Goal: Task Accomplishment & Management: Manage account settings

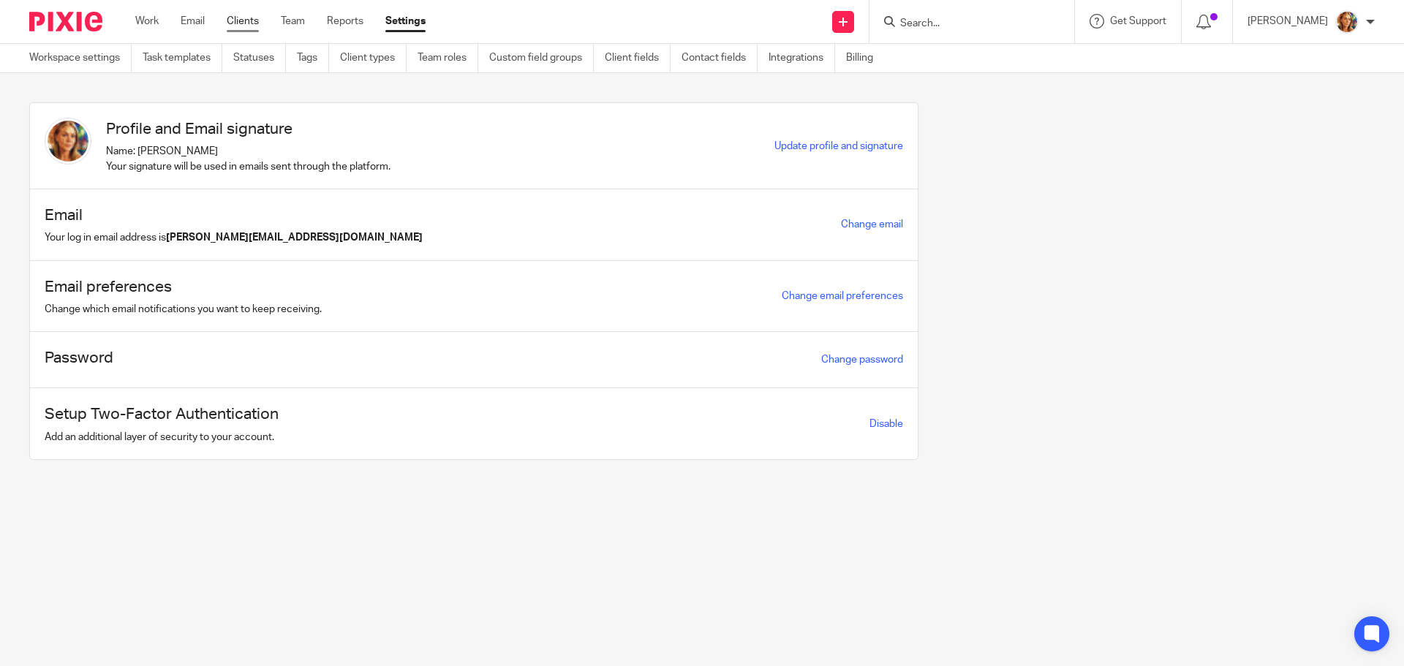
click at [238, 18] on link "Clients" at bounding box center [243, 21] width 32 height 15
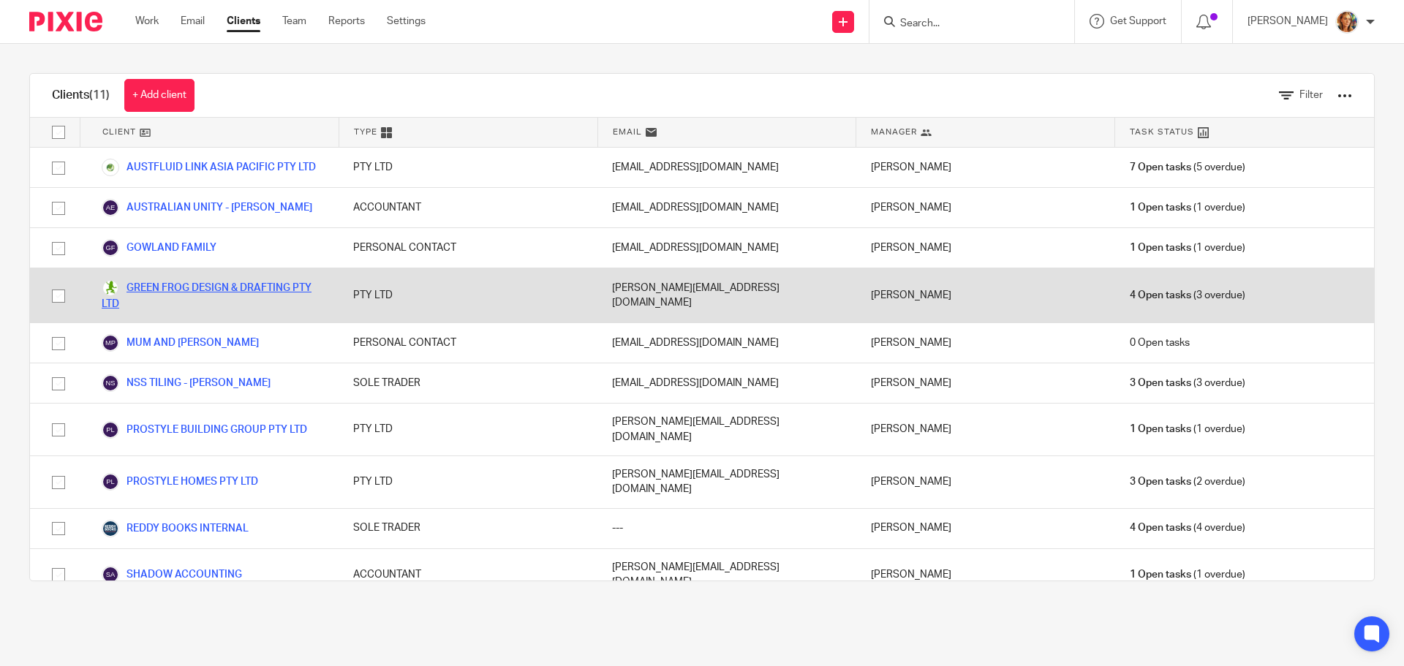
click at [131, 285] on link "GREEN FROG DESIGN & DRAFTING PTY LTD" at bounding box center [213, 295] width 222 height 32
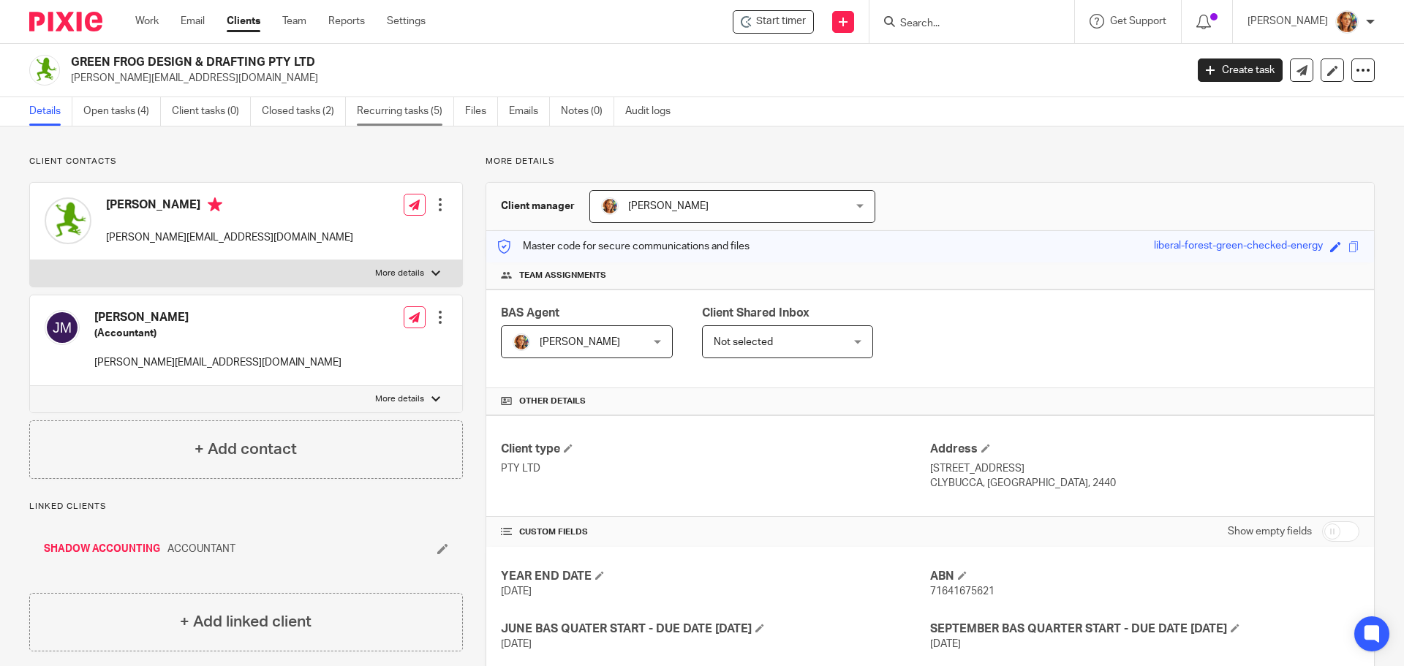
click at [432, 110] on link "Recurring tasks (5)" at bounding box center [405, 111] width 97 height 29
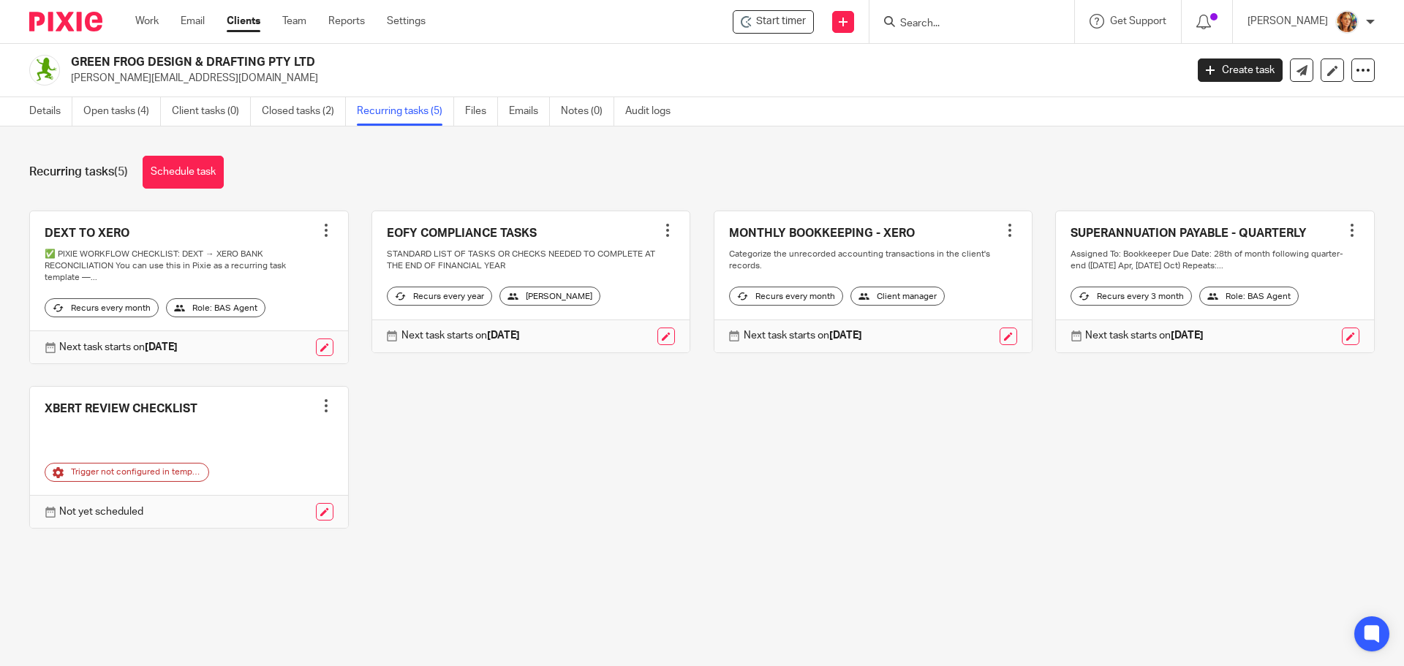
click at [118, 232] on link at bounding box center [189, 287] width 318 height 153
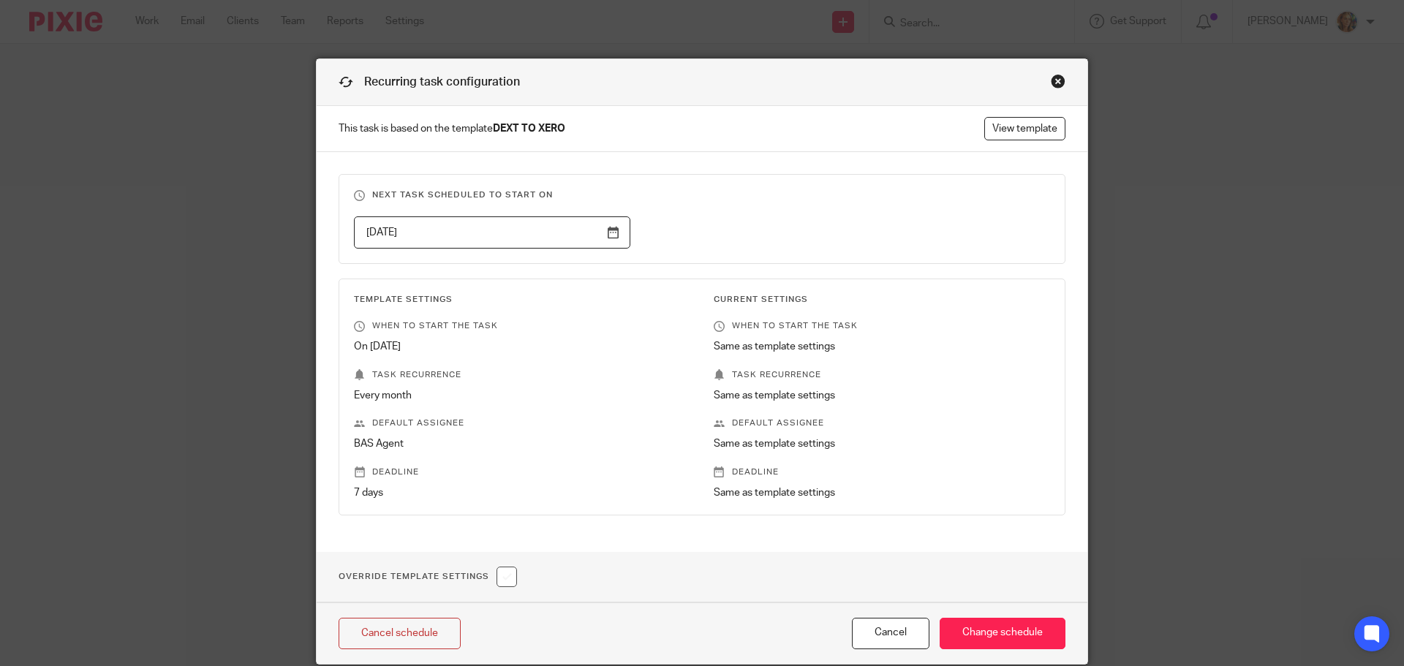
click at [1058, 80] on div "Close this dialog window" at bounding box center [1058, 81] width 15 height 15
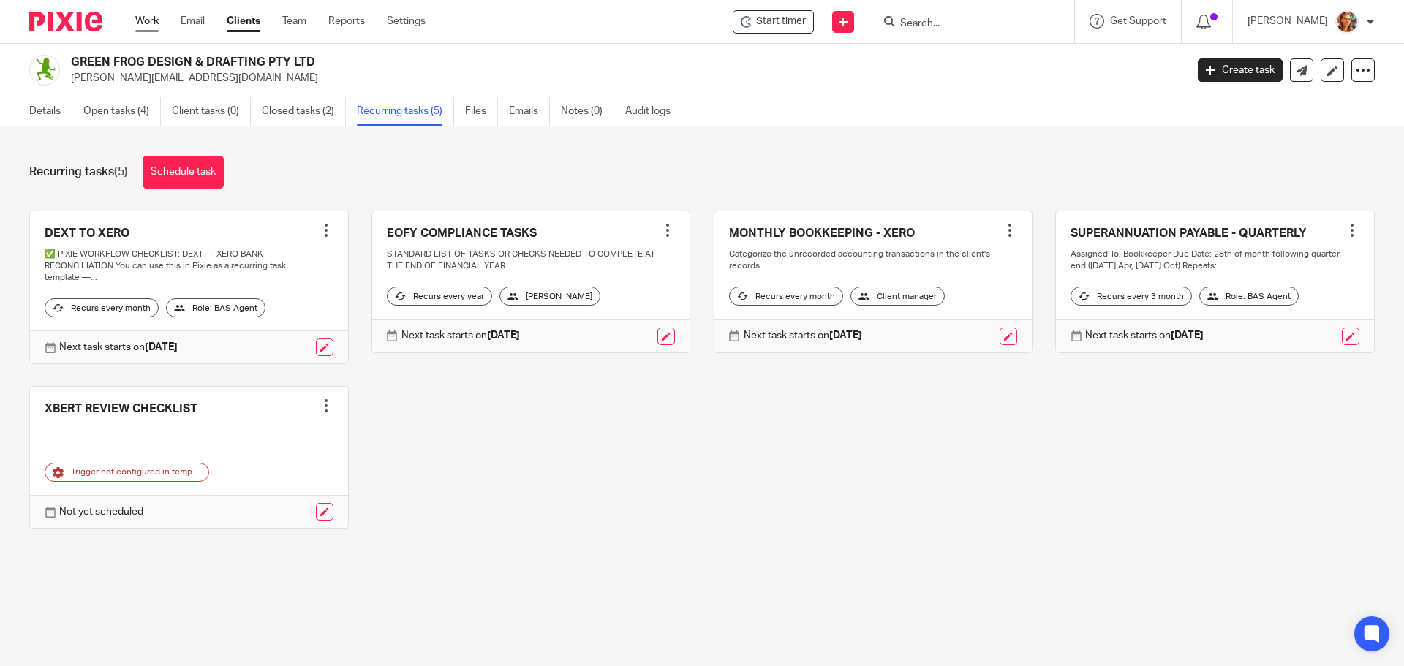
click at [142, 18] on link "Work" at bounding box center [146, 21] width 23 height 15
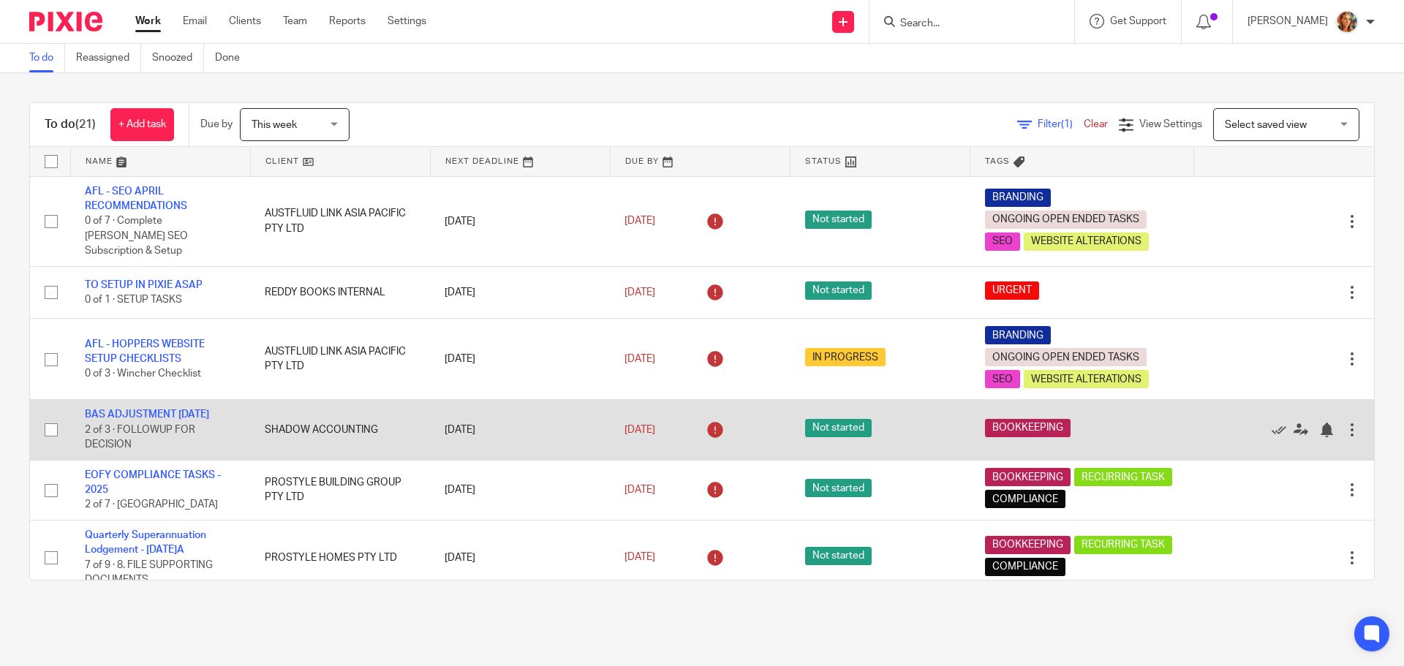
click at [810, 419] on span "Not started" at bounding box center [838, 428] width 67 height 18
drag, startPoint x: 650, startPoint y: 429, endPoint x: 97, endPoint y: 410, distance: 553.3
click at [153, 410] on tr "BAS ADJUSTMENT JUNE 24 2 of 3 · FOLLOWUP FOR DECISION SHADOW ACCOUNTING 20 Jul …" at bounding box center [702, 430] width 1345 height 60
click at [102, 410] on link "BAS ADJUSTMENT [DATE]" at bounding box center [147, 415] width 124 height 10
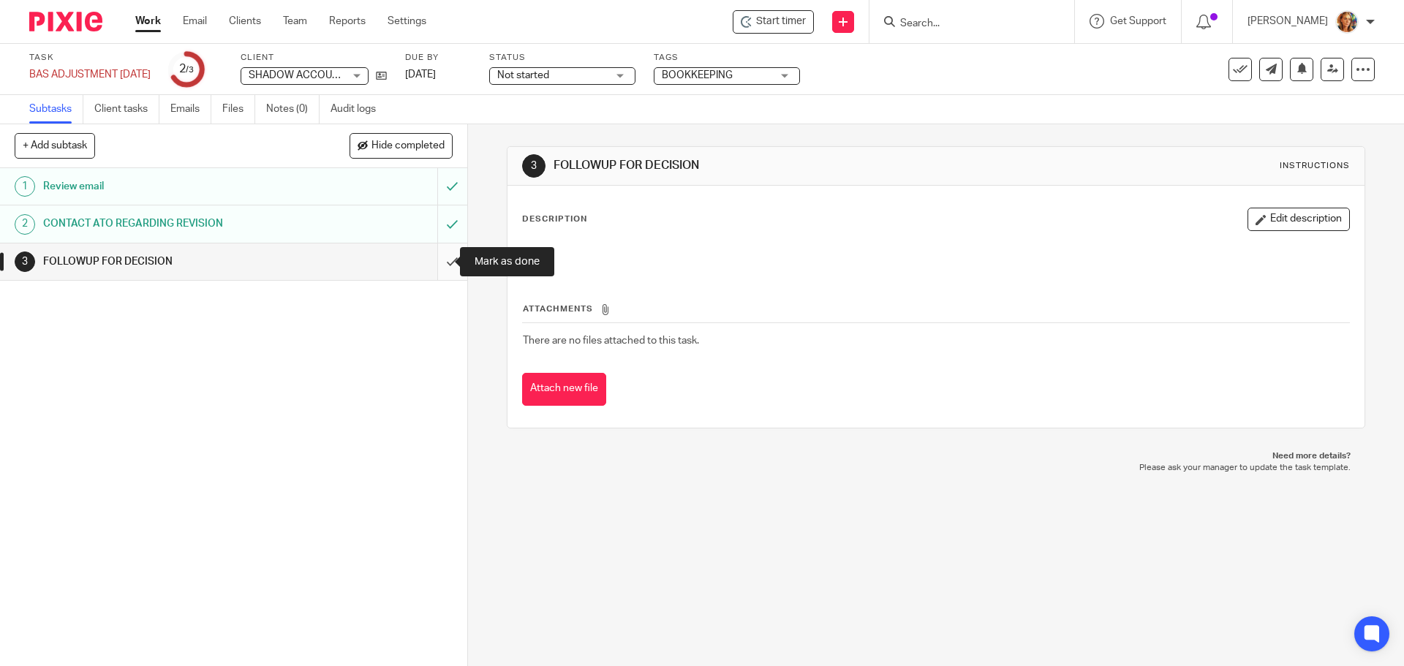
click at [444, 263] on input "submit" at bounding box center [233, 262] width 467 height 37
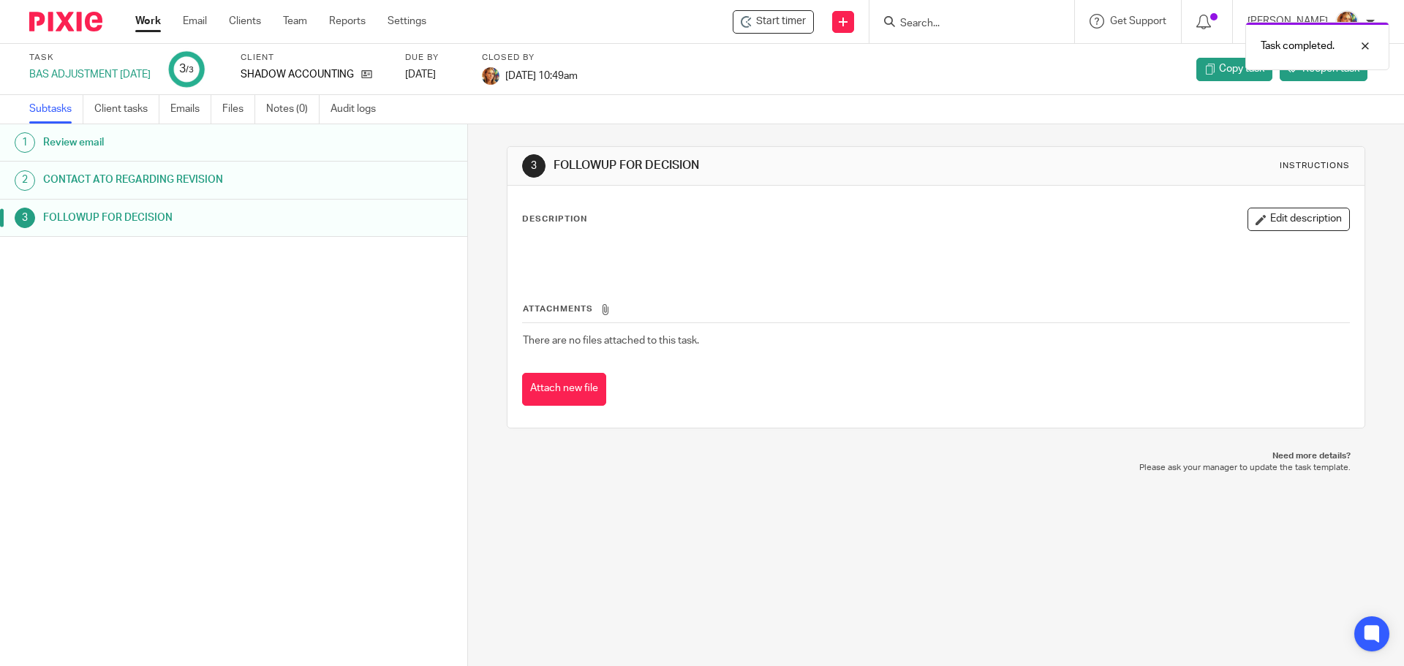
click at [158, 25] on link "Work" at bounding box center [148, 21] width 26 height 15
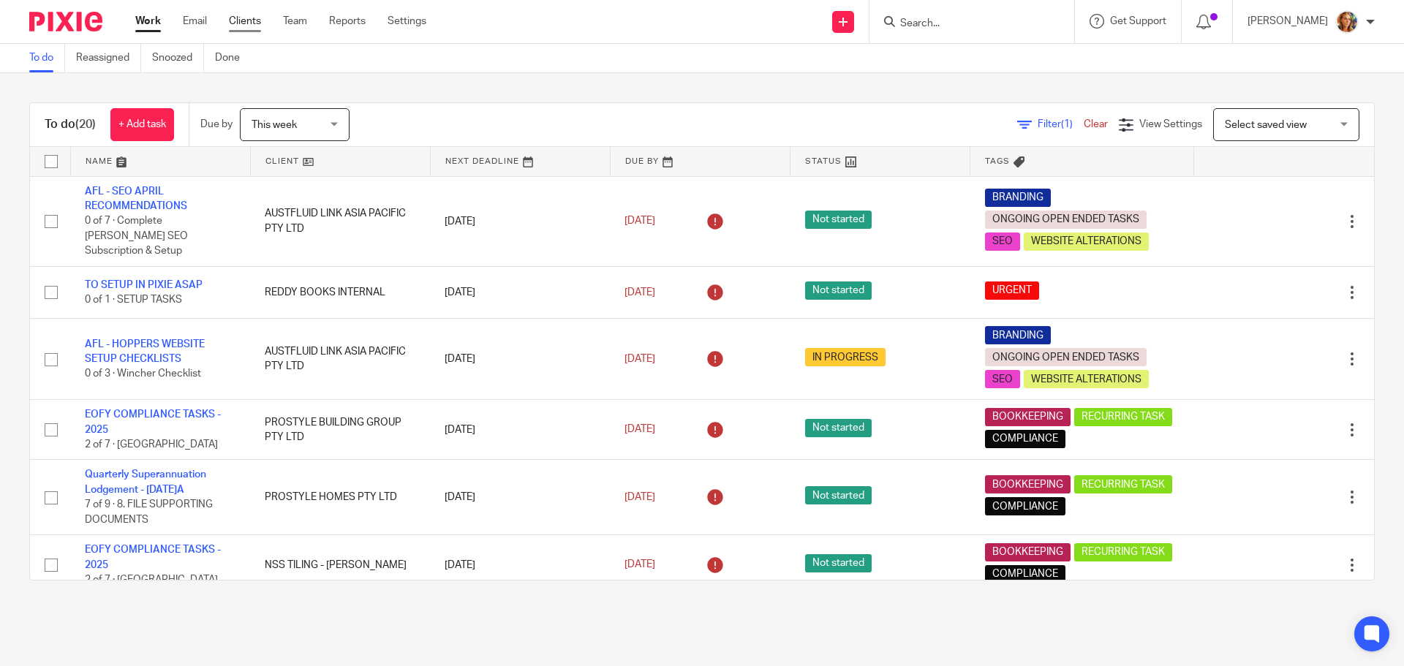
click at [250, 18] on link "Clients" at bounding box center [245, 21] width 32 height 15
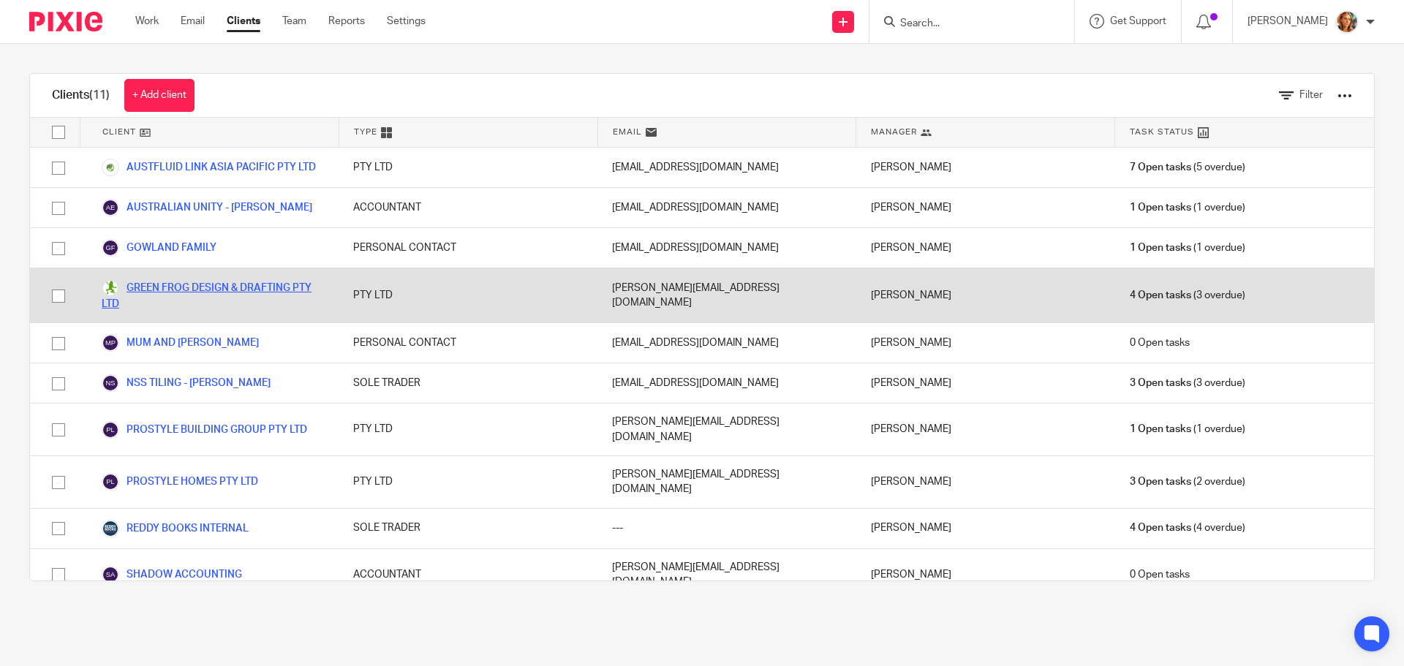
click at [216, 287] on link "GREEN FROG DESIGN & DRAFTING PTY LTD" at bounding box center [213, 295] width 222 height 32
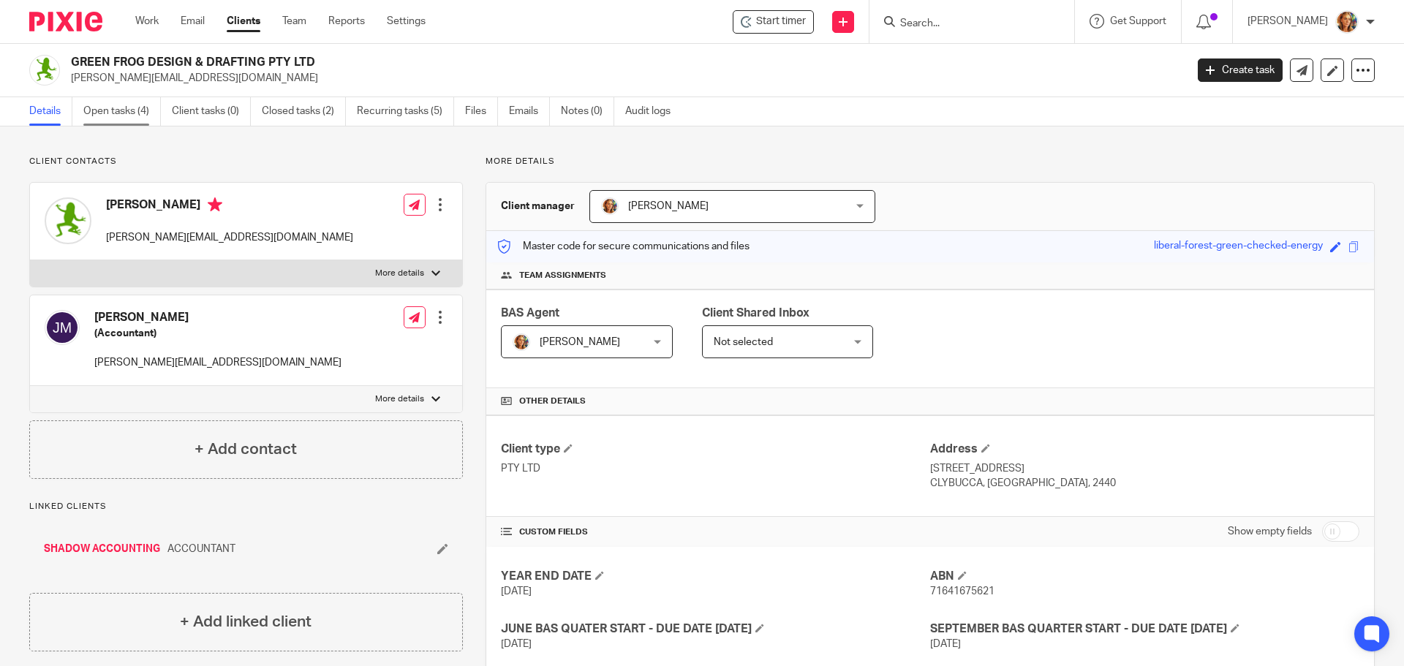
click at [159, 121] on link "Open tasks (4)" at bounding box center [122, 111] width 78 height 29
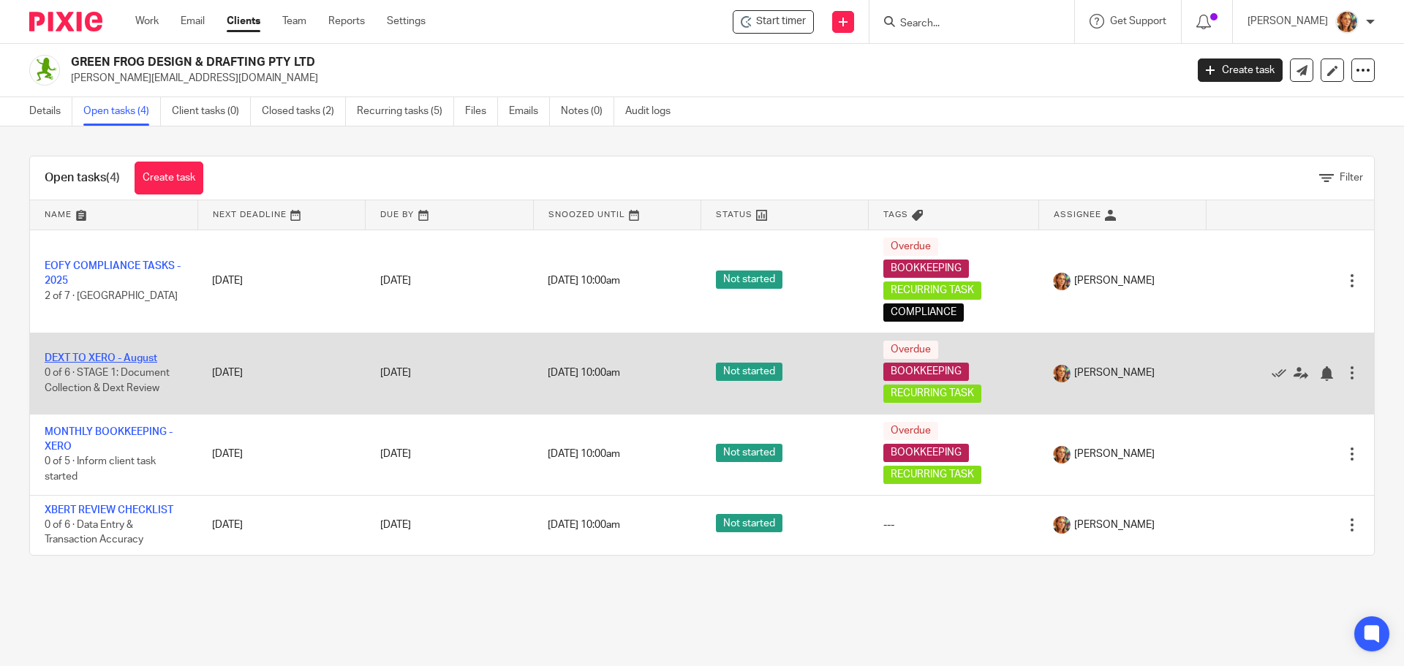
click at [114, 358] on link "DEXT TO XERO - August" at bounding box center [101, 358] width 113 height 10
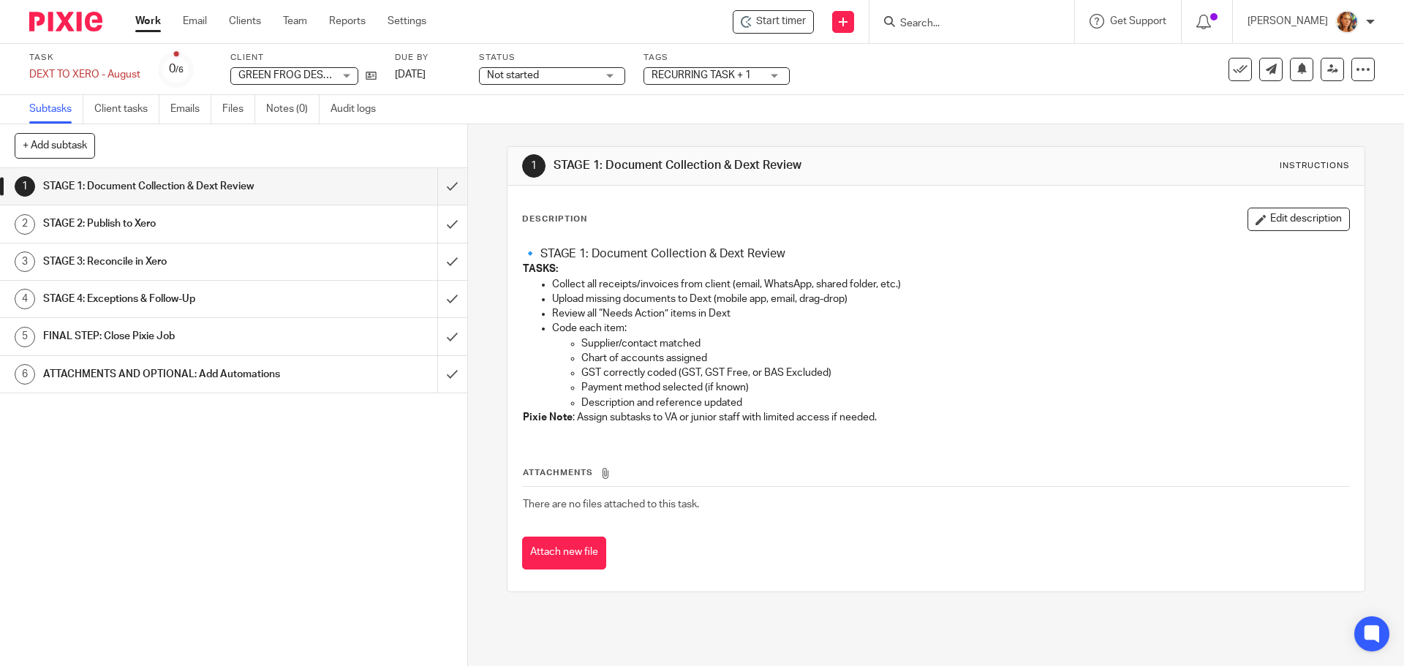
click at [272, 369] on h1 "ATTACHMENTS AND OPTIONAL: Add Automations" at bounding box center [169, 375] width 253 height 22
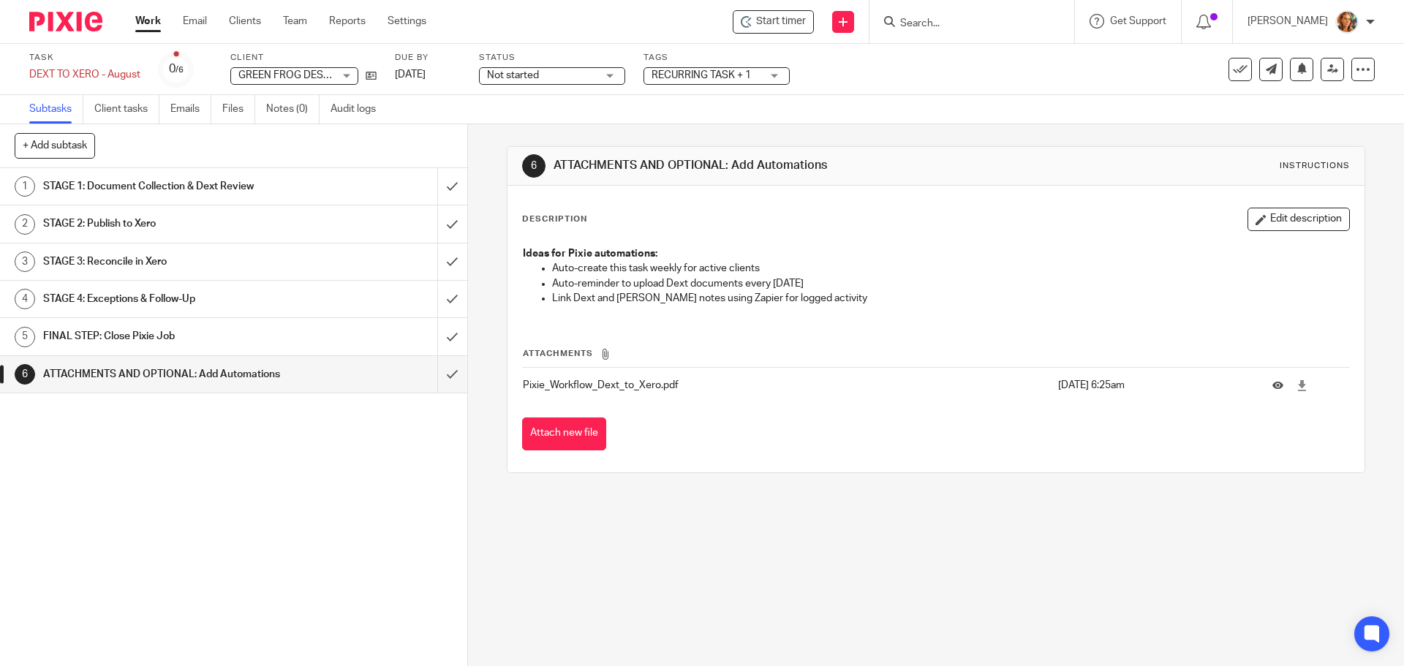
click at [170, 335] on h1 "FINAL STEP: Close Pixie Job" at bounding box center [169, 337] width 253 height 22
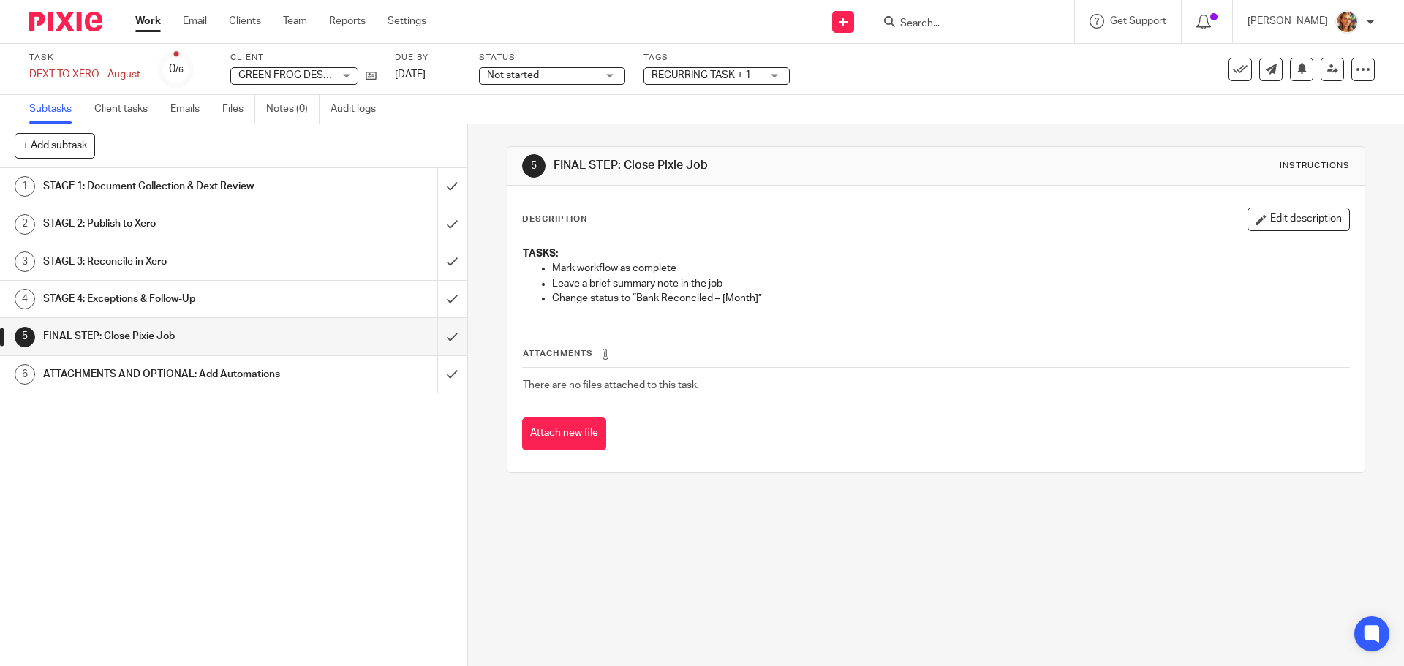
click at [201, 304] on h1 "STAGE 4: Exceptions & Follow-Up" at bounding box center [169, 299] width 253 height 22
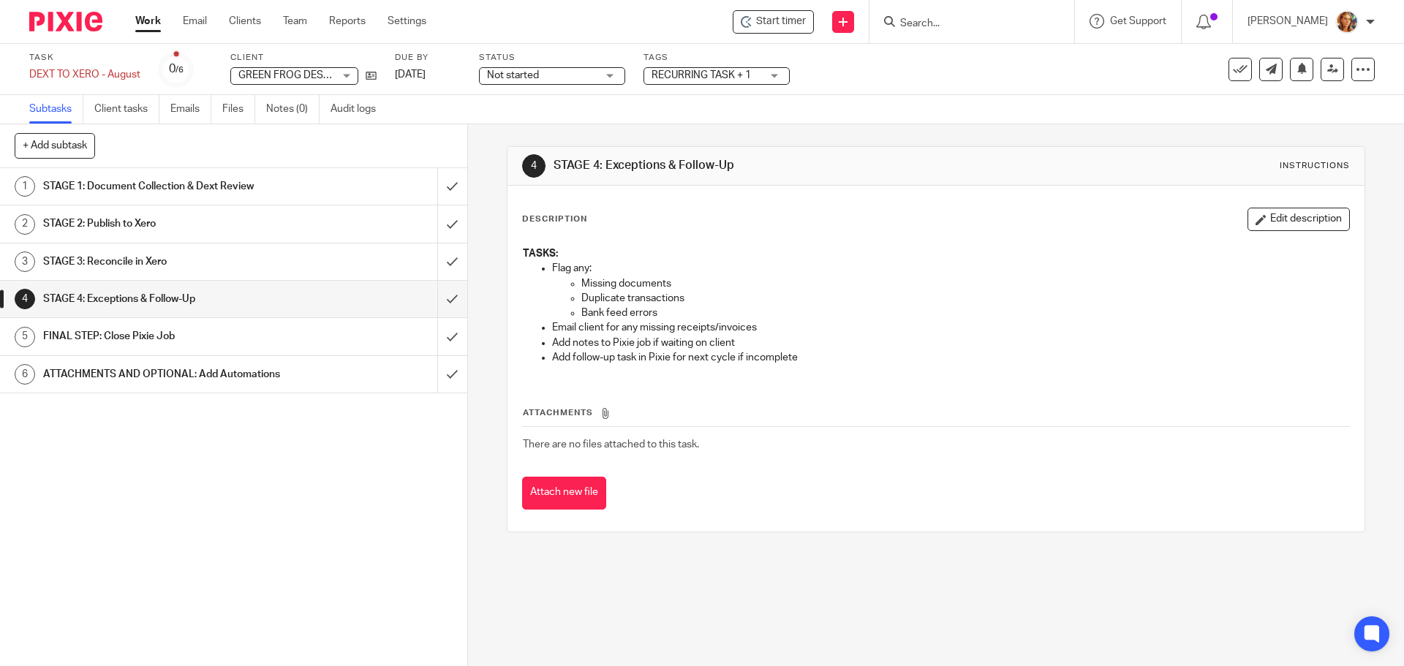
click at [206, 384] on h1 "ATTACHMENTS AND OPTIONAL: Add Automations" at bounding box center [169, 375] width 253 height 22
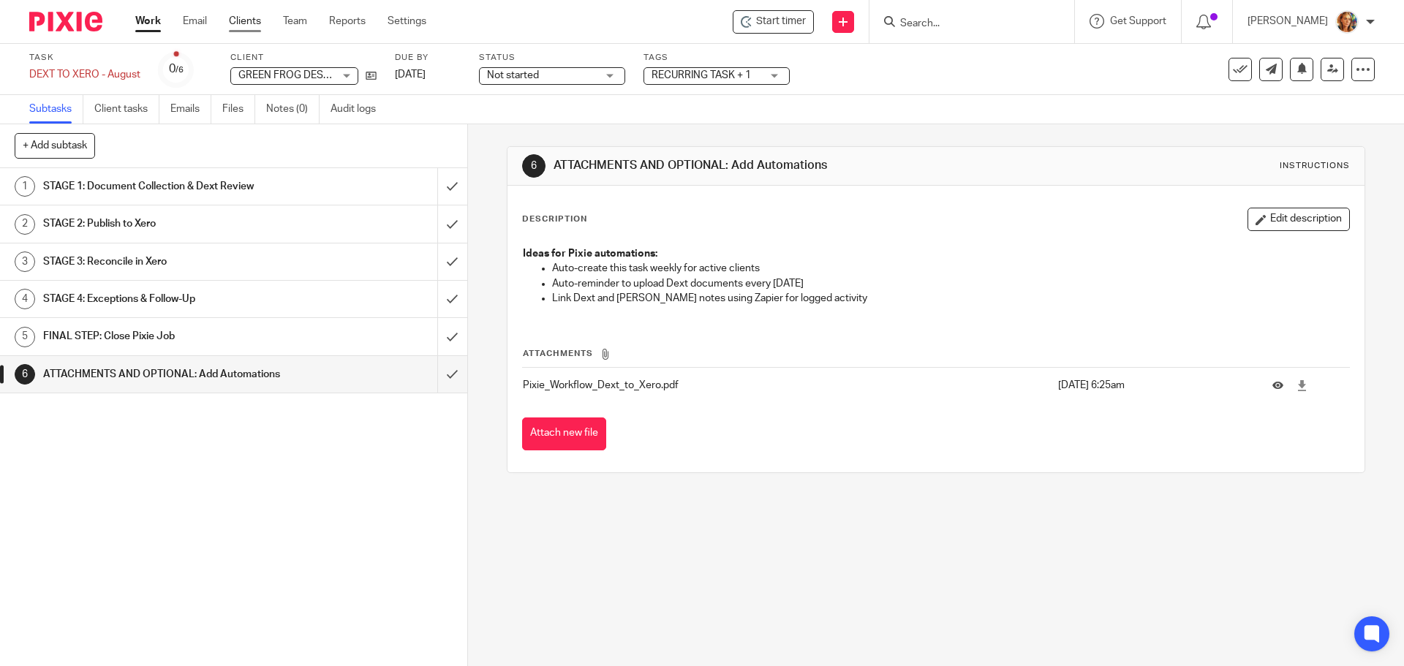
click at [240, 21] on link "Clients" at bounding box center [245, 21] width 32 height 15
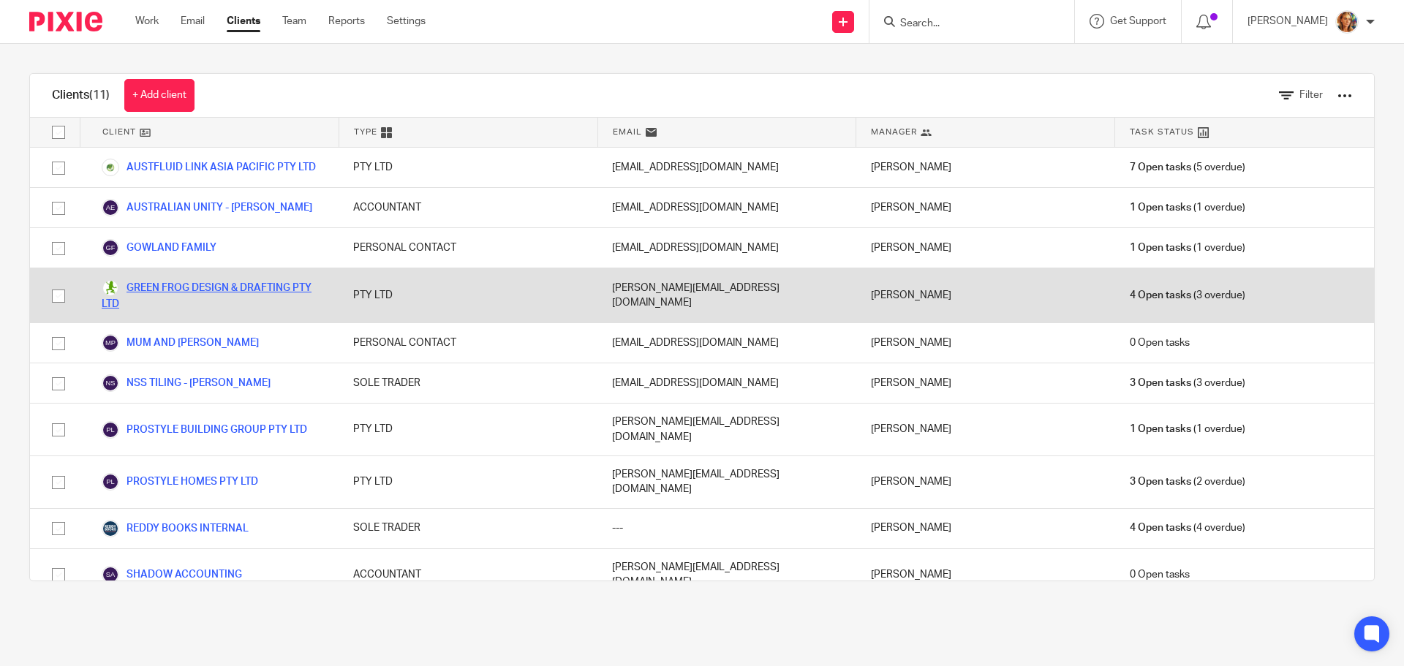
click at [194, 289] on link "GREEN FROG DESIGN & DRAFTING PTY LTD" at bounding box center [213, 295] width 222 height 32
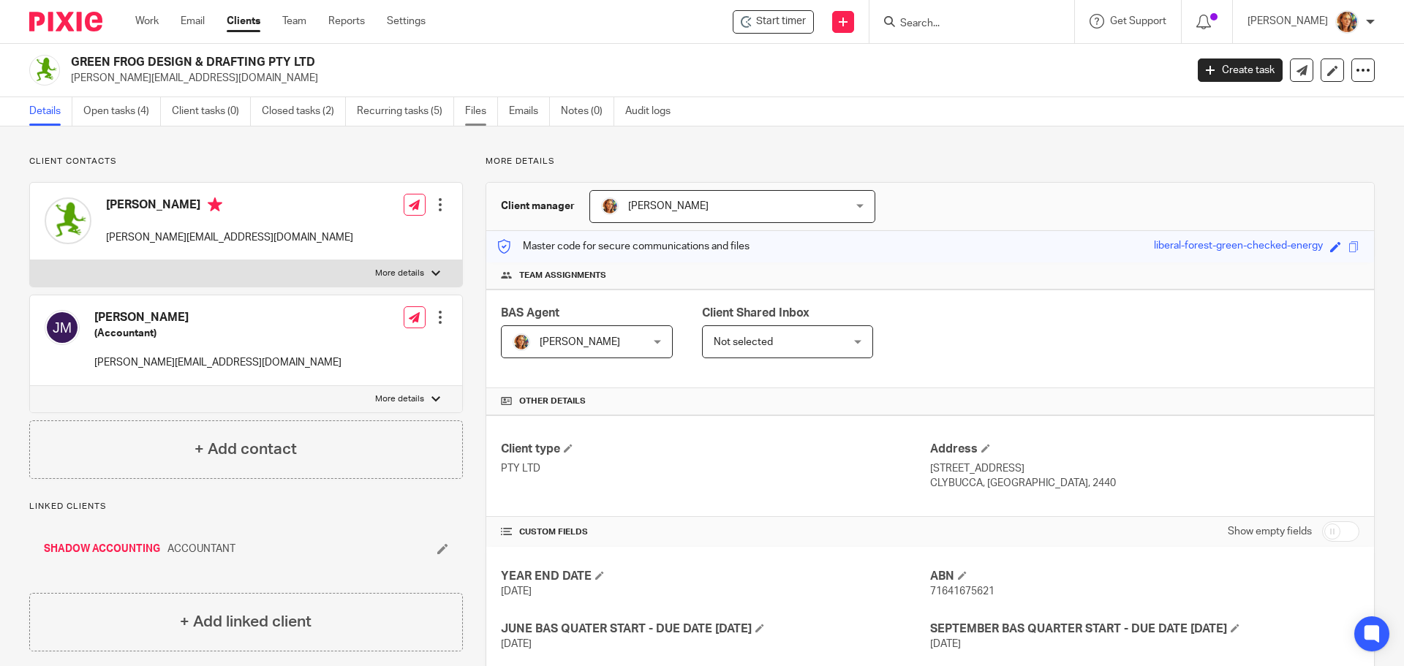
click at [486, 116] on link "Files" at bounding box center [481, 111] width 33 height 29
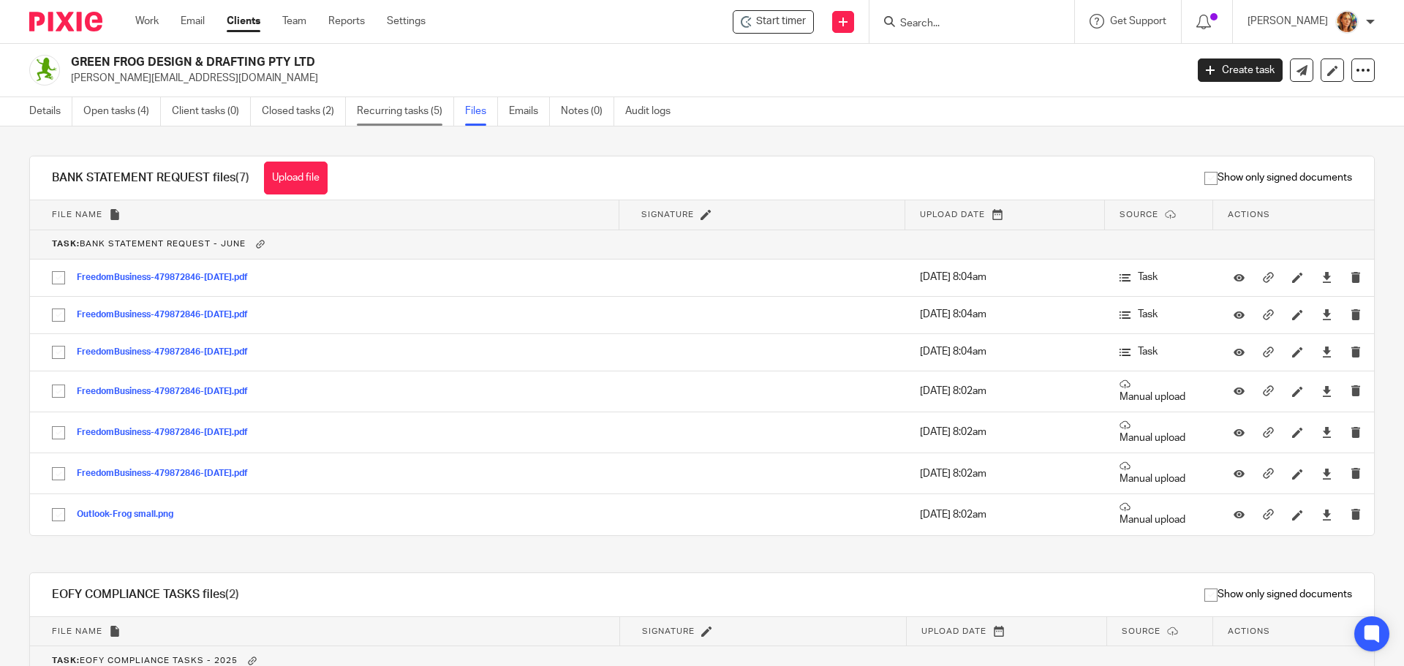
click at [418, 106] on link "Recurring tasks (5)" at bounding box center [405, 111] width 97 height 29
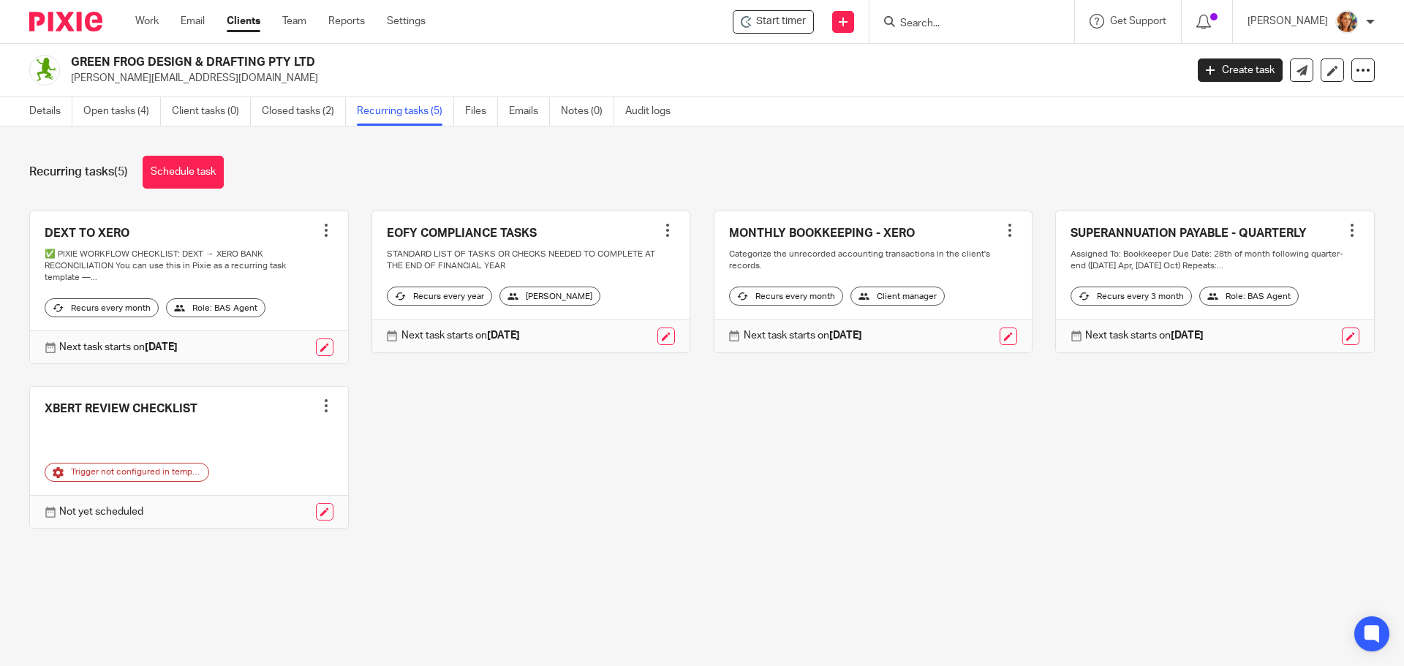
click at [167, 476] on link at bounding box center [126, 473] width 163 height 18
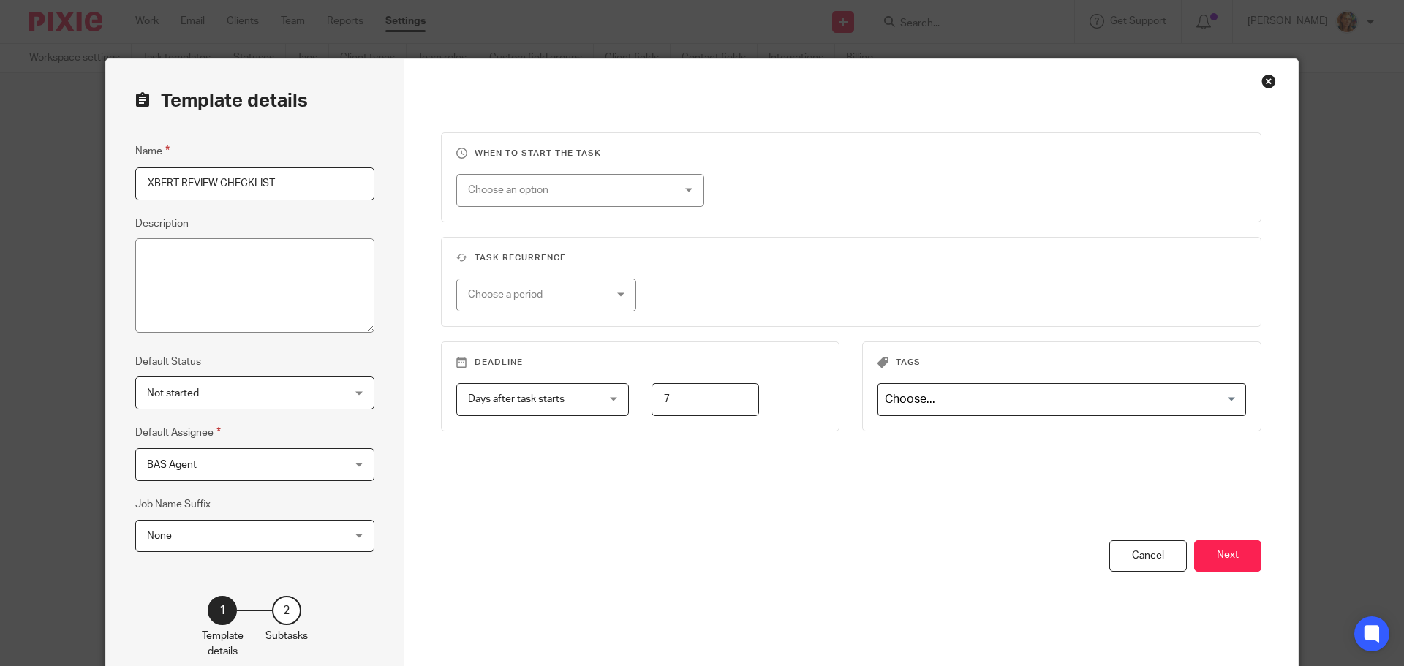
click at [1264, 81] on div "Close this dialog window" at bounding box center [1269, 81] width 15 height 15
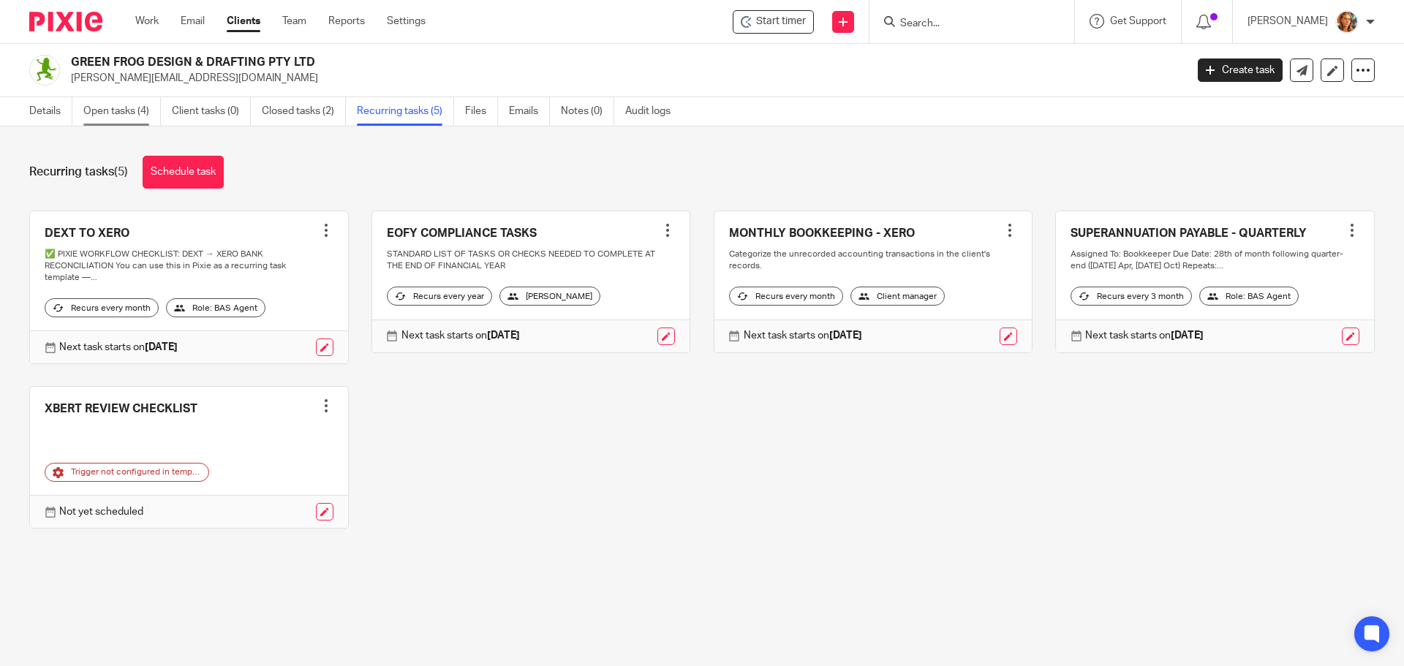
click at [126, 111] on link "Open tasks (4)" at bounding box center [122, 111] width 78 height 29
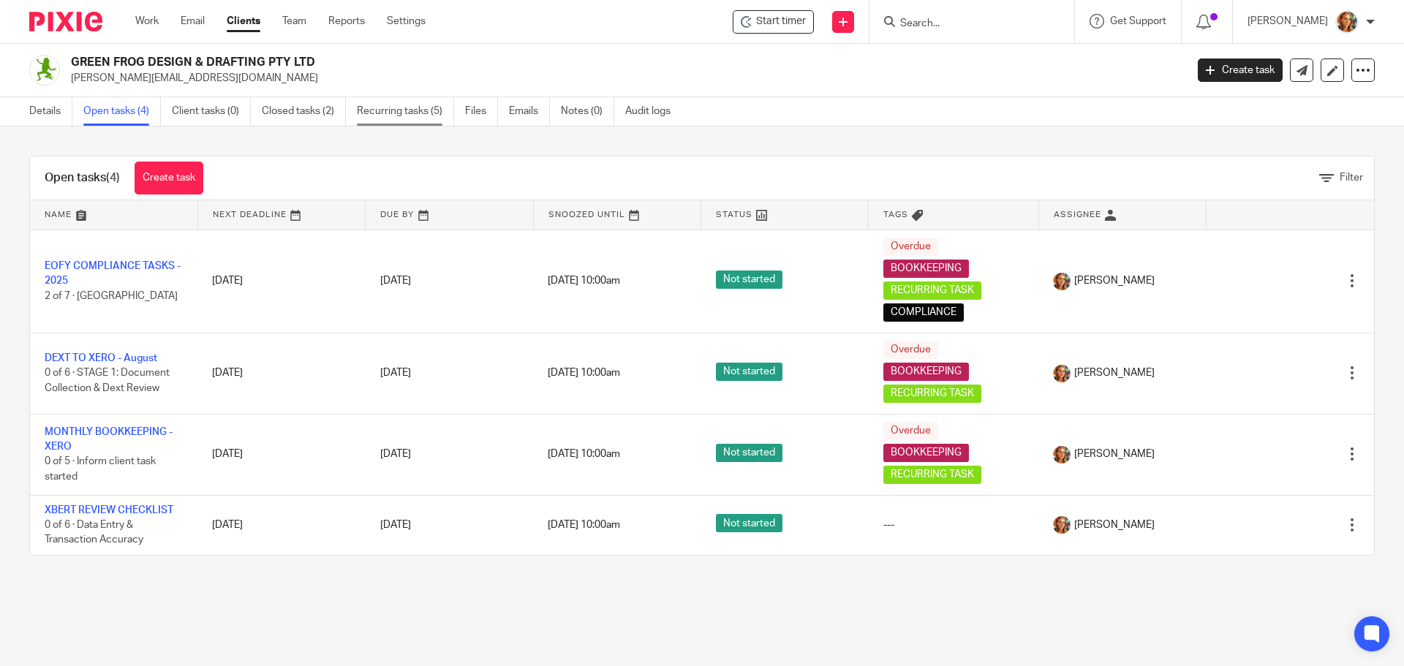
click at [406, 106] on link "Recurring tasks (5)" at bounding box center [405, 111] width 97 height 29
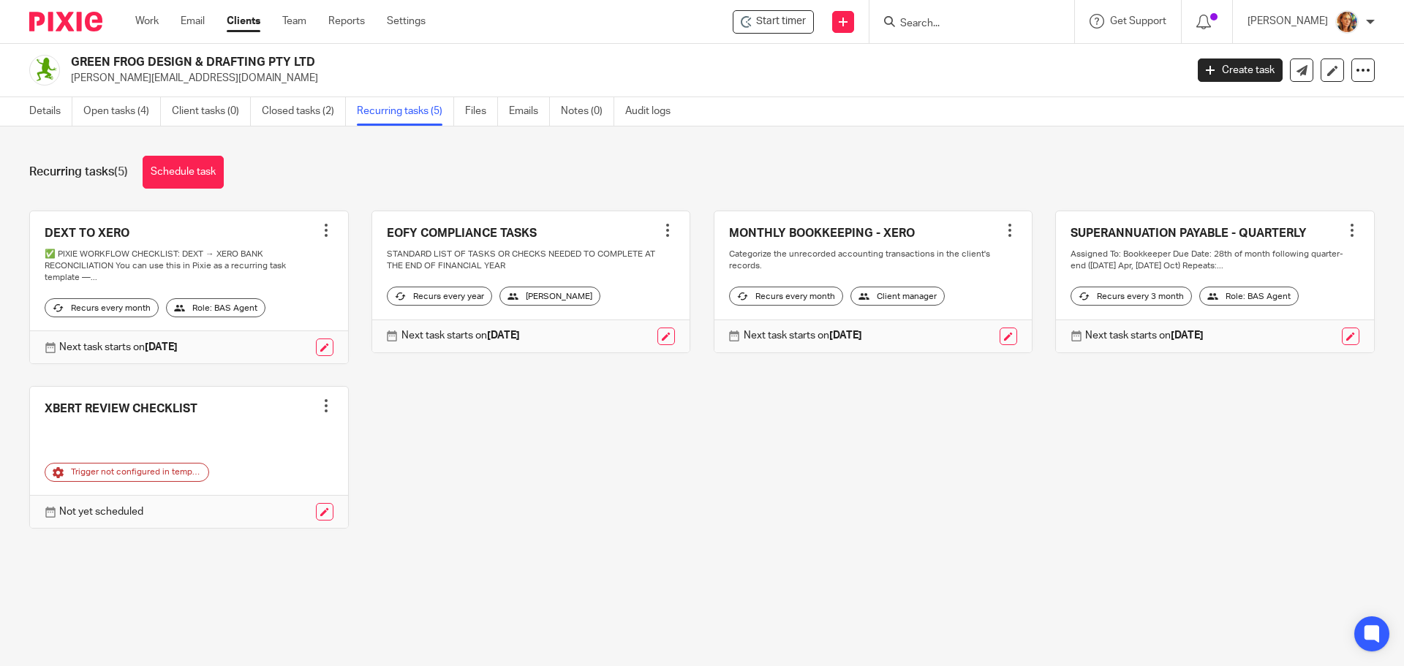
click at [105, 241] on link at bounding box center [189, 287] width 318 height 153
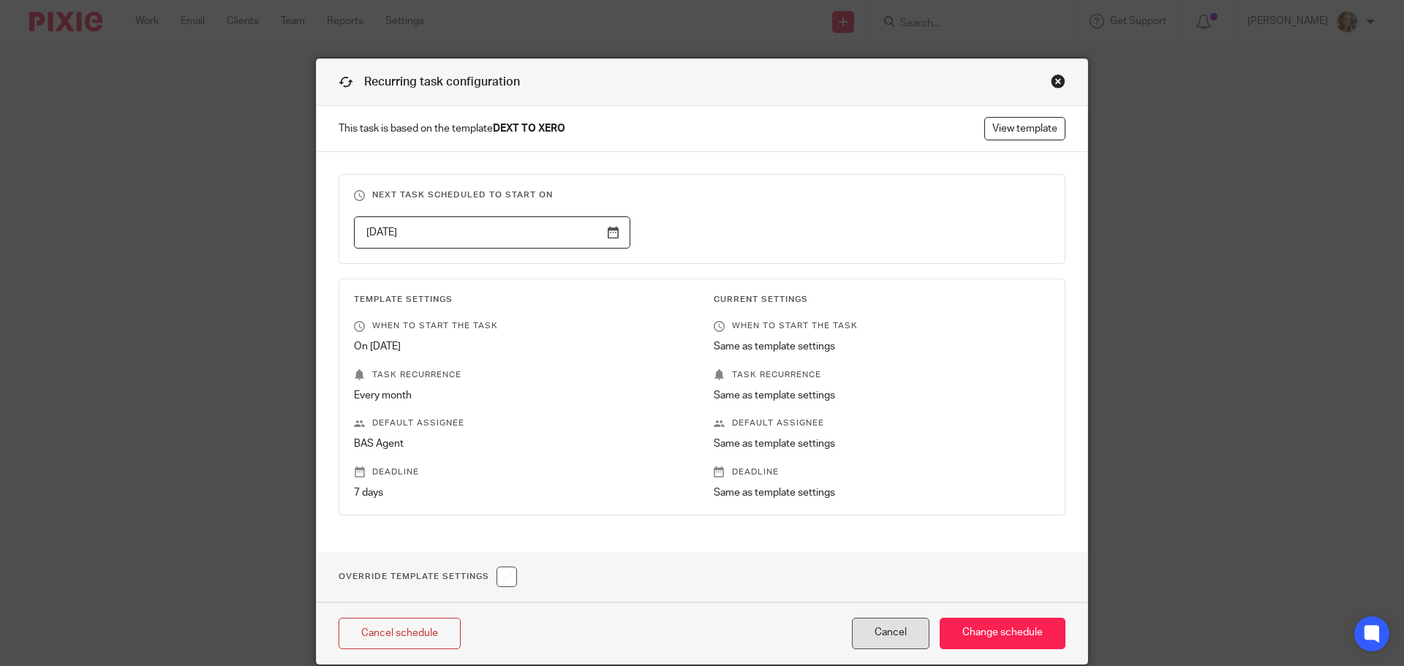
click at [892, 636] on button "Cancel" at bounding box center [891, 633] width 78 height 31
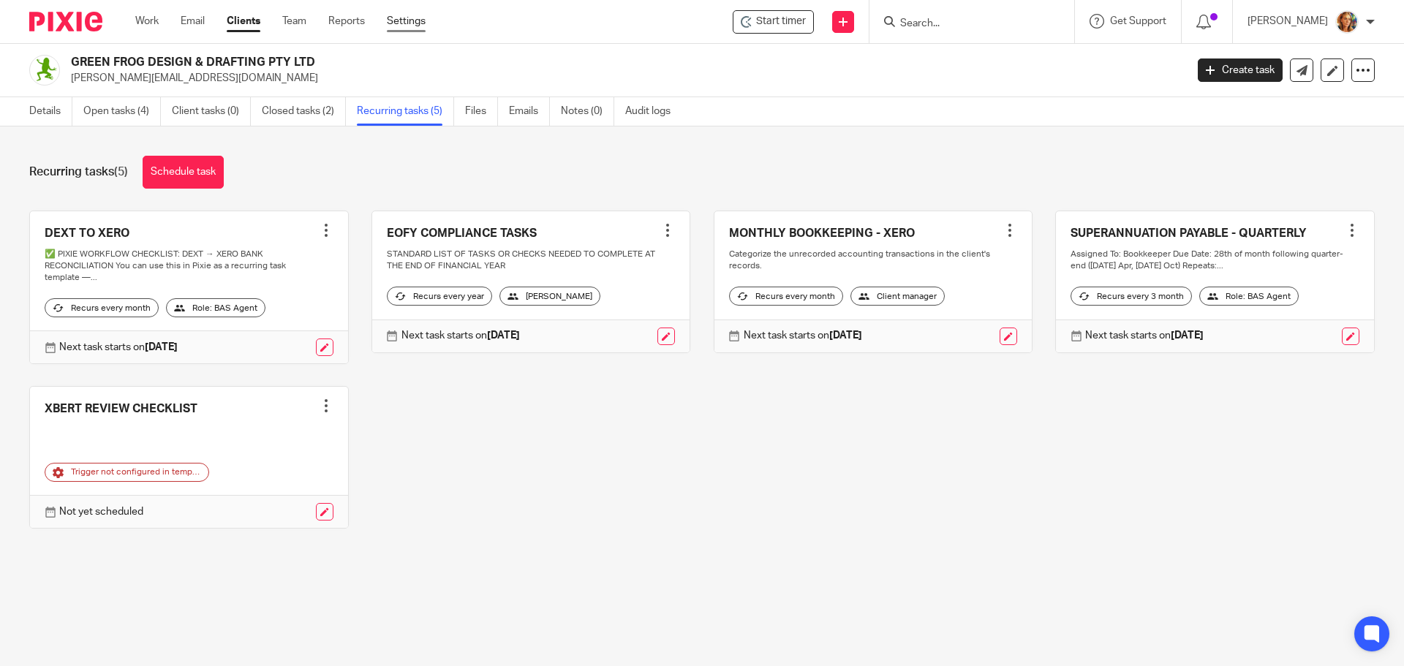
click at [414, 29] on link "Settings" at bounding box center [406, 21] width 39 height 15
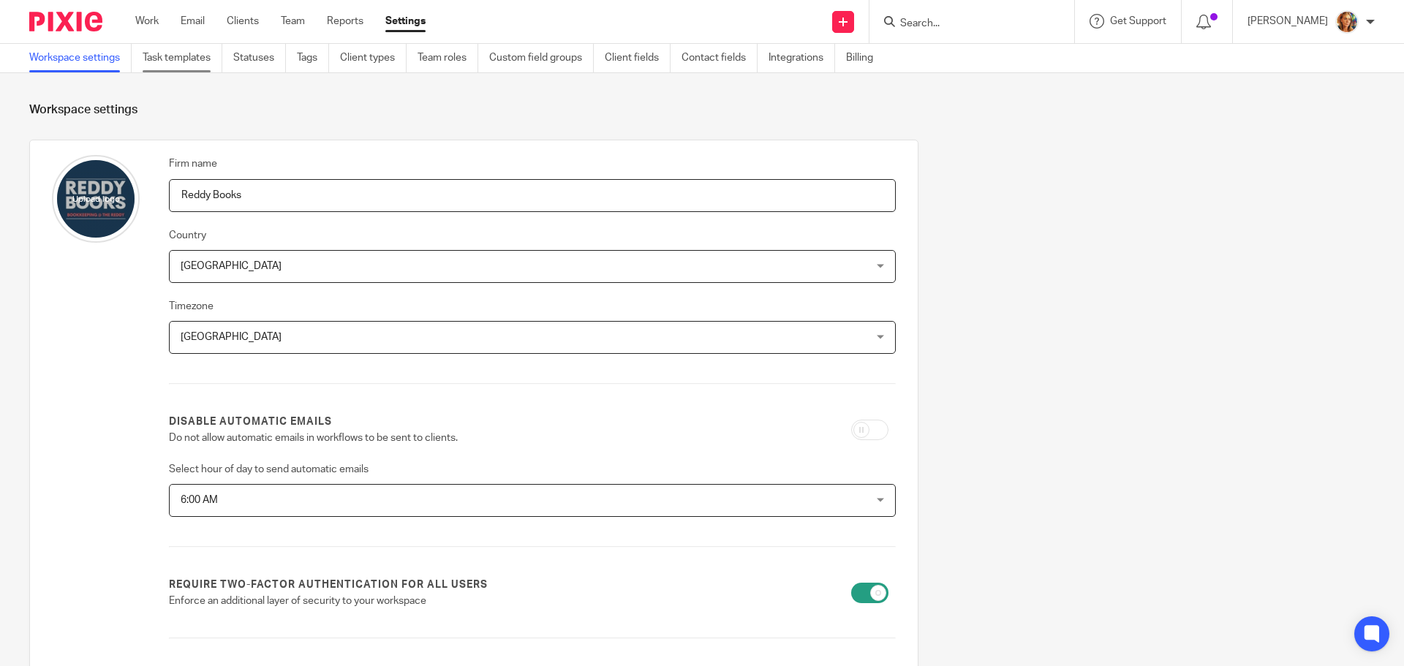
click at [195, 60] on link "Task templates" at bounding box center [183, 58] width 80 height 29
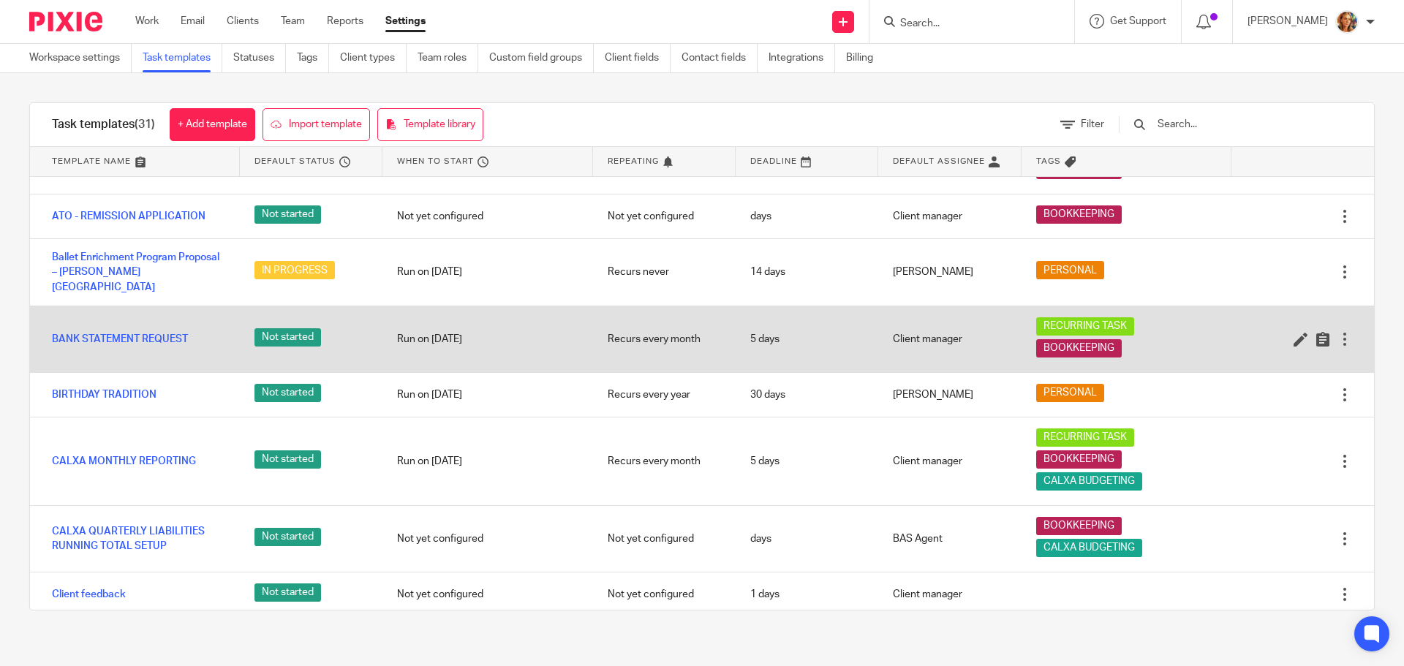
scroll to position [439, 0]
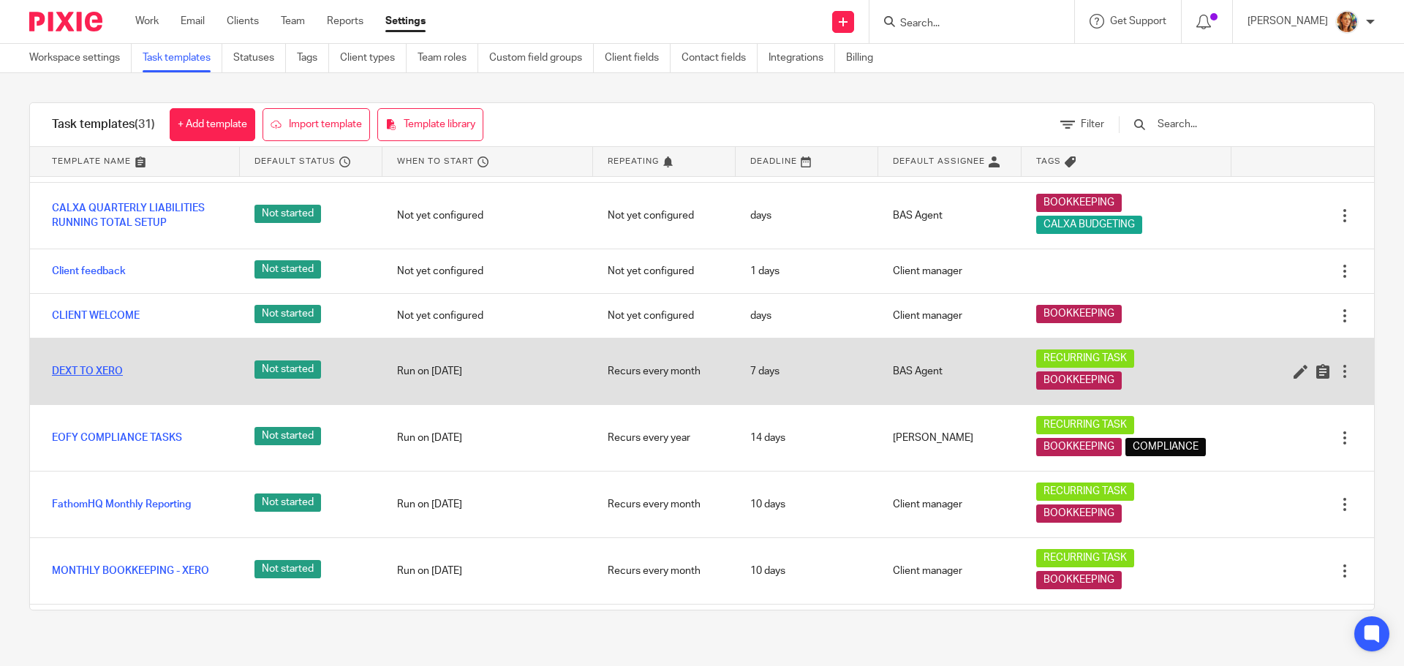
click at [113, 364] on link "DEXT TO XERO" at bounding box center [87, 371] width 71 height 15
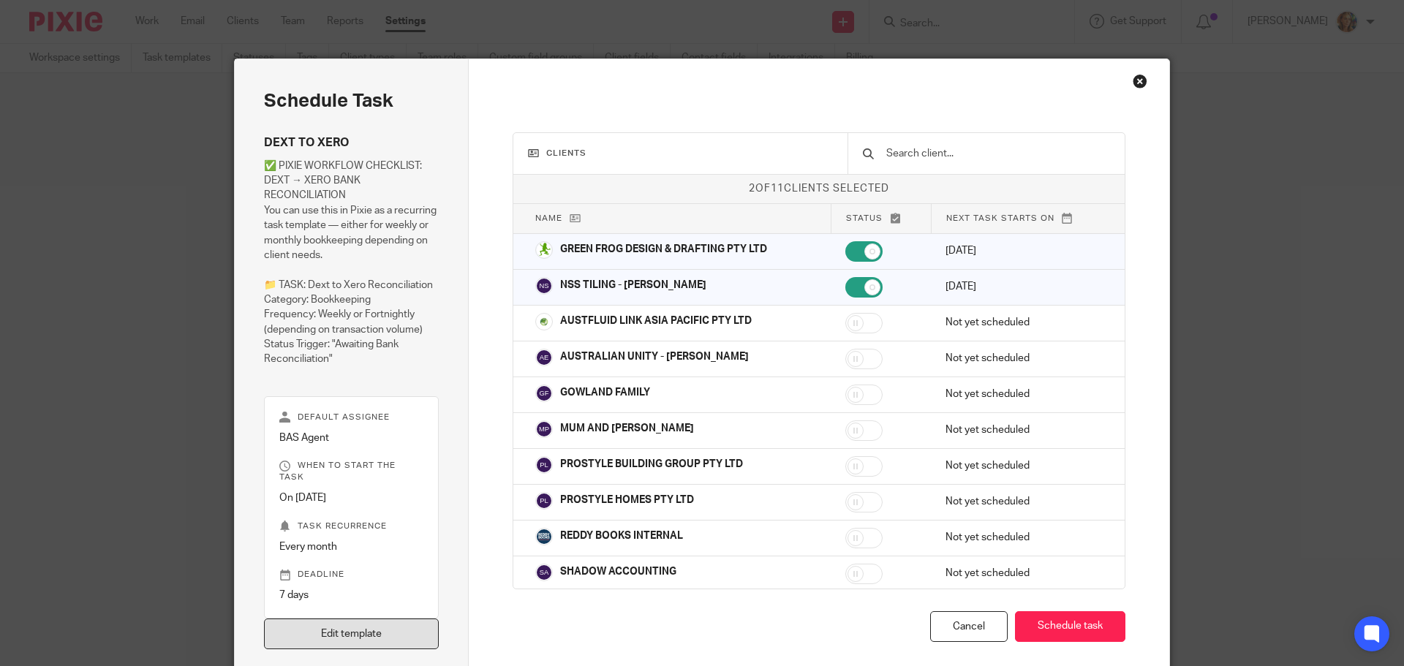
click at [362, 629] on link "Edit template" at bounding box center [351, 634] width 175 height 31
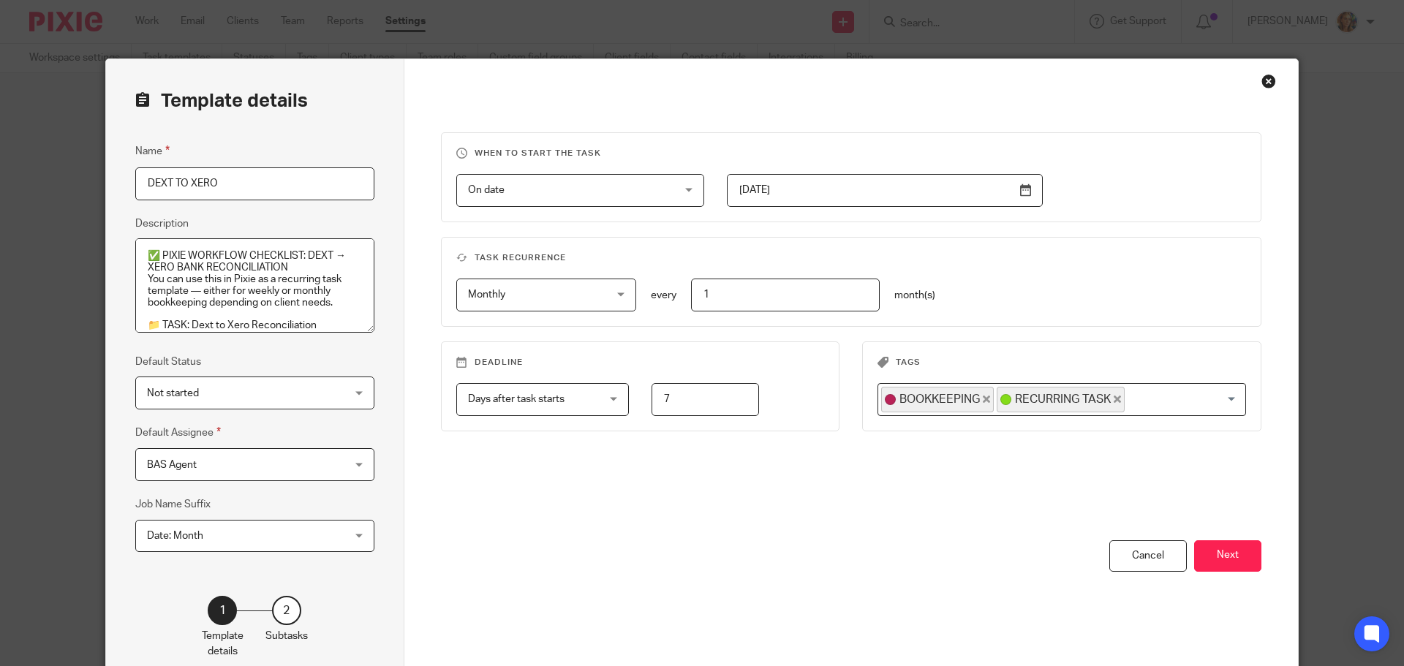
click at [252, 532] on span "Date: Month" at bounding box center [237, 536] width 181 height 31
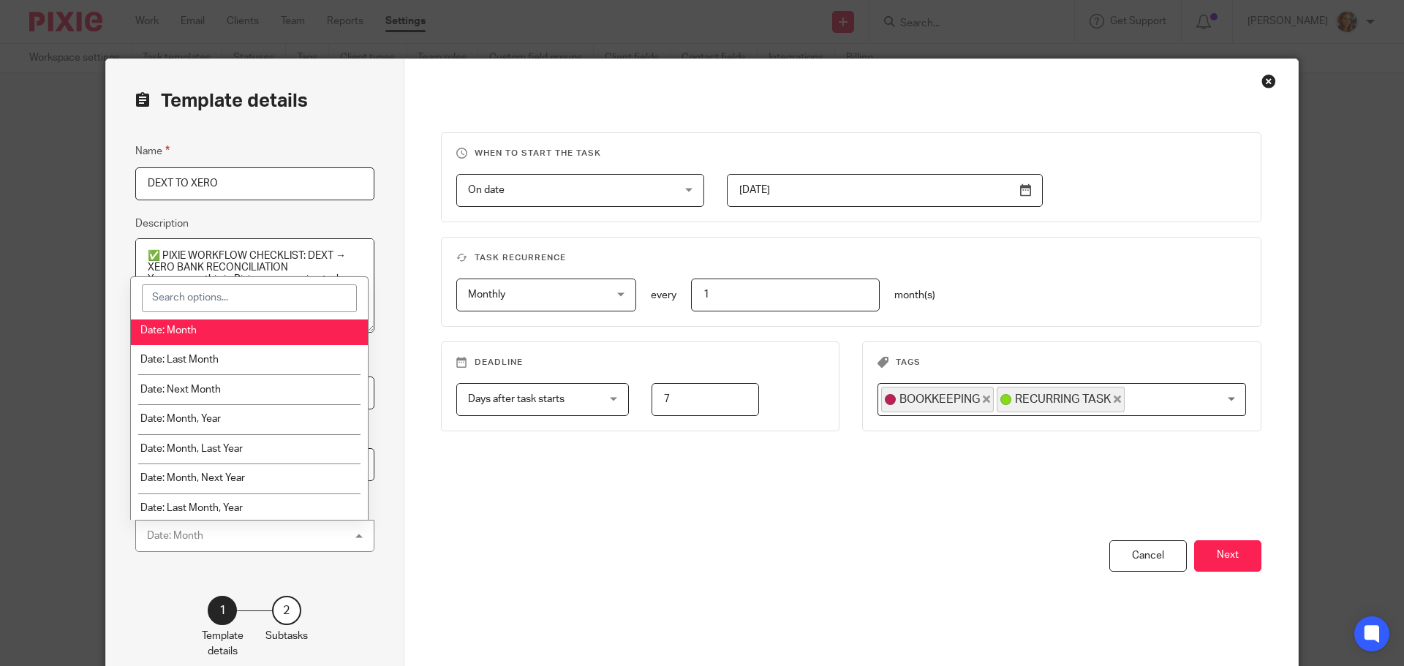
scroll to position [219, 0]
click at [316, 353] on li "Date: Last Month" at bounding box center [250, 353] width 238 height 30
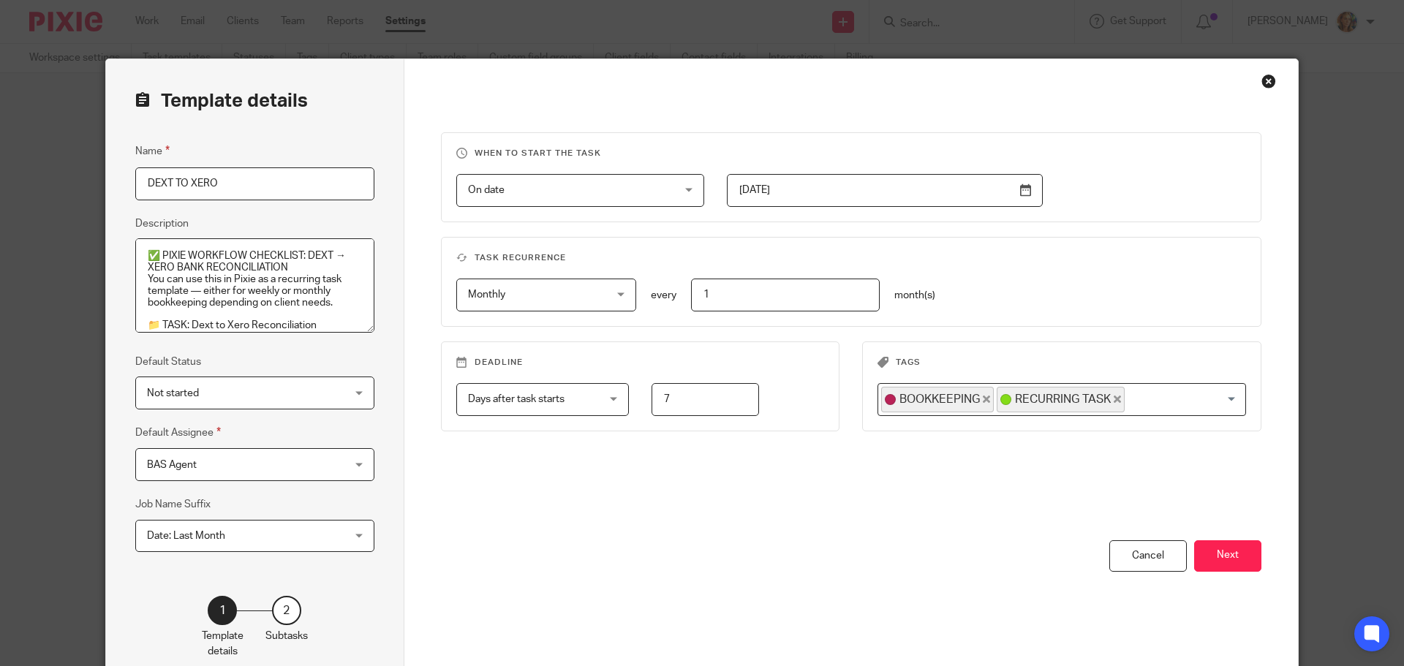
click at [783, 572] on div "You have unsaved changes Cancel Next" at bounding box center [851, 615] width 821 height 148
click at [1243, 555] on button "Next" at bounding box center [1228, 556] width 67 height 31
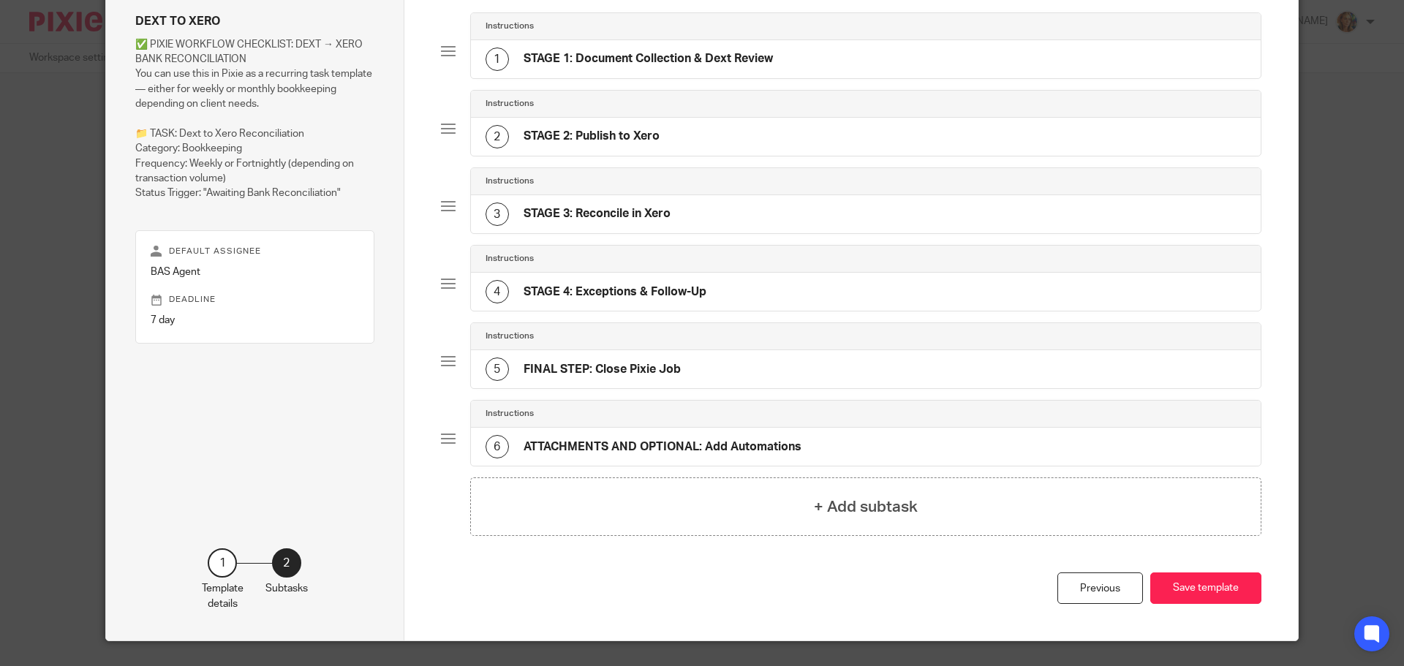
scroll to position [155, 0]
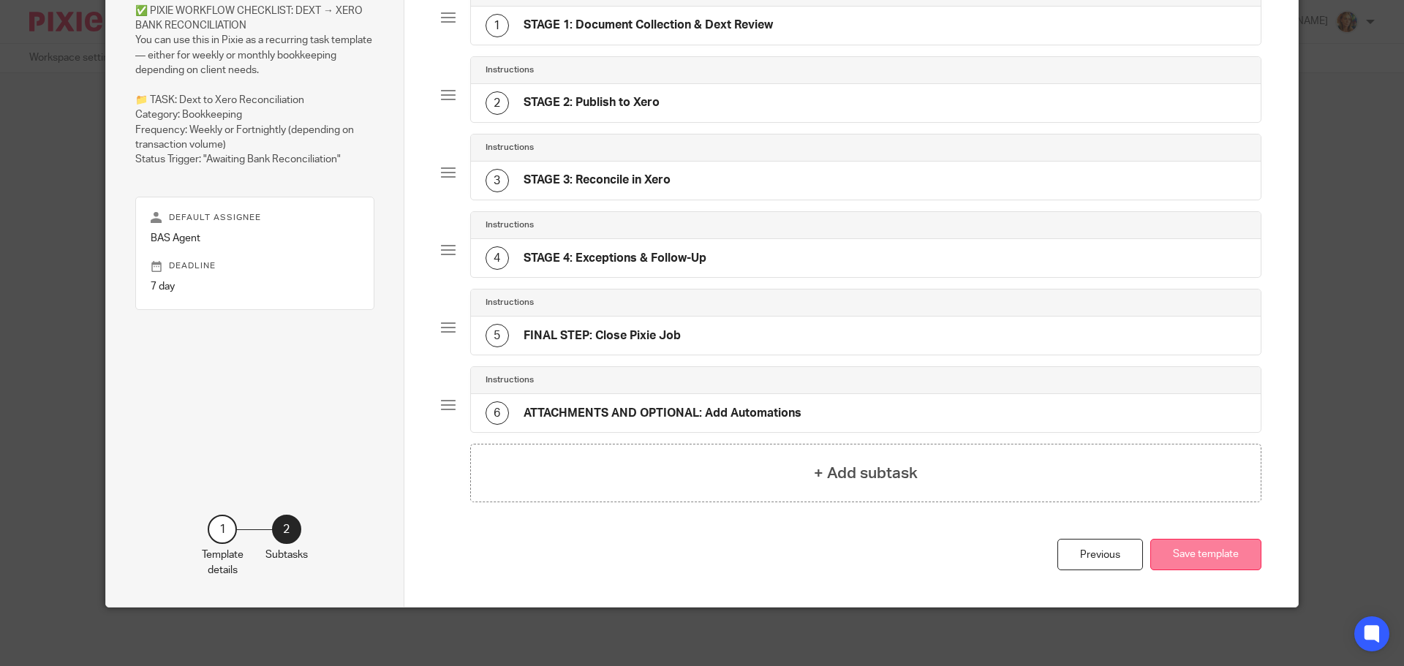
click at [1205, 549] on button "Save template" at bounding box center [1206, 554] width 111 height 31
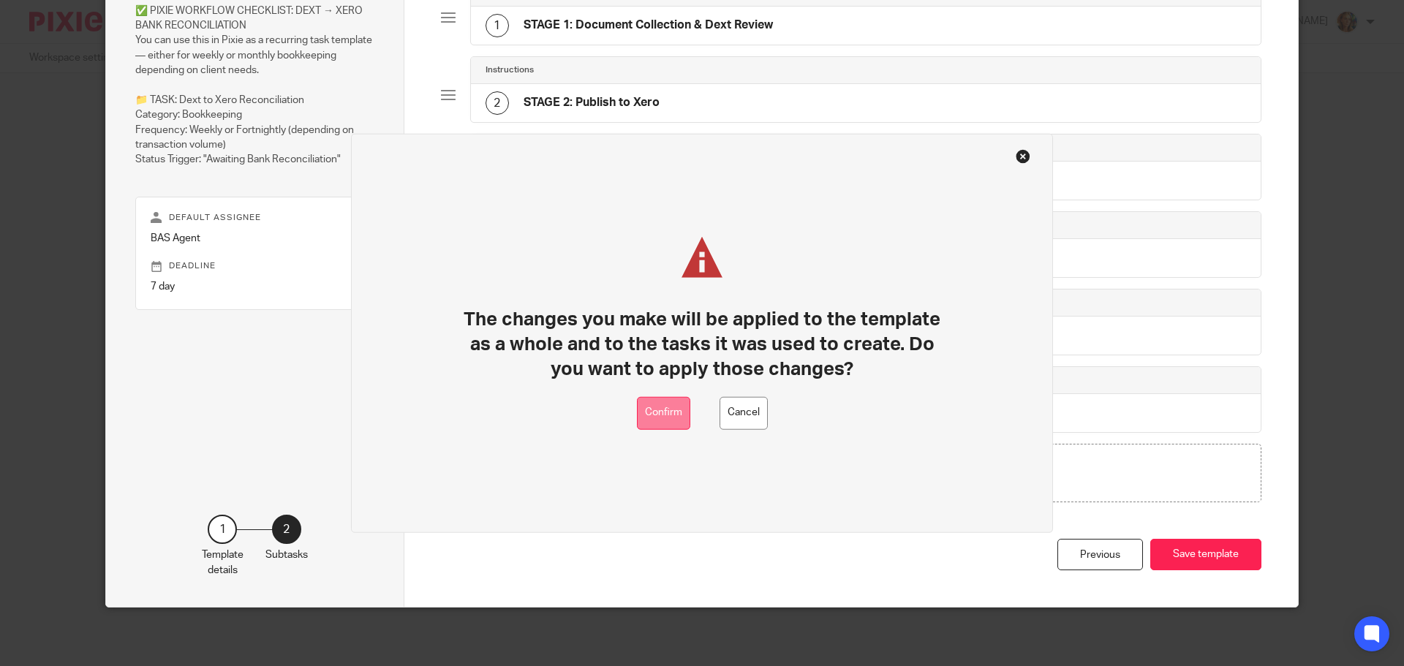
click at [687, 410] on button "Confirm" at bounding box center [663, 412] width 53 height 33
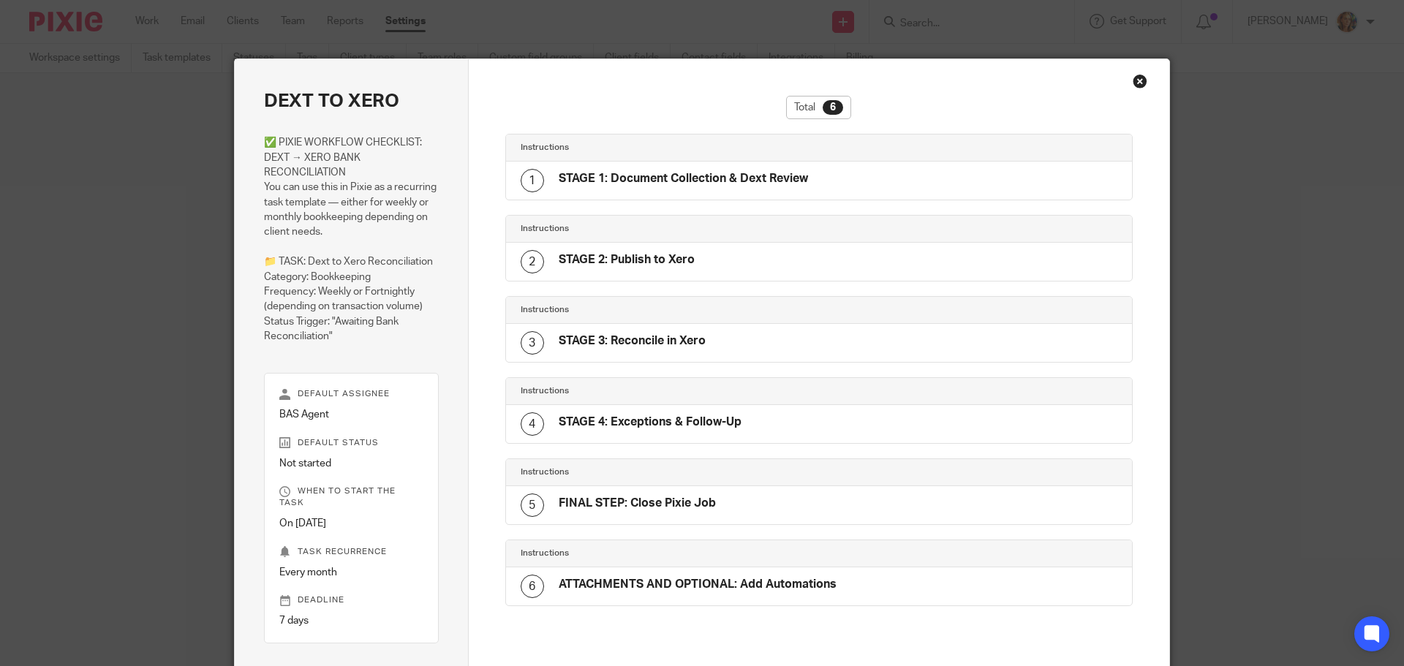
scroll to position [26, 0]
